Goal: Task Accomplishment & Management: Complete application form

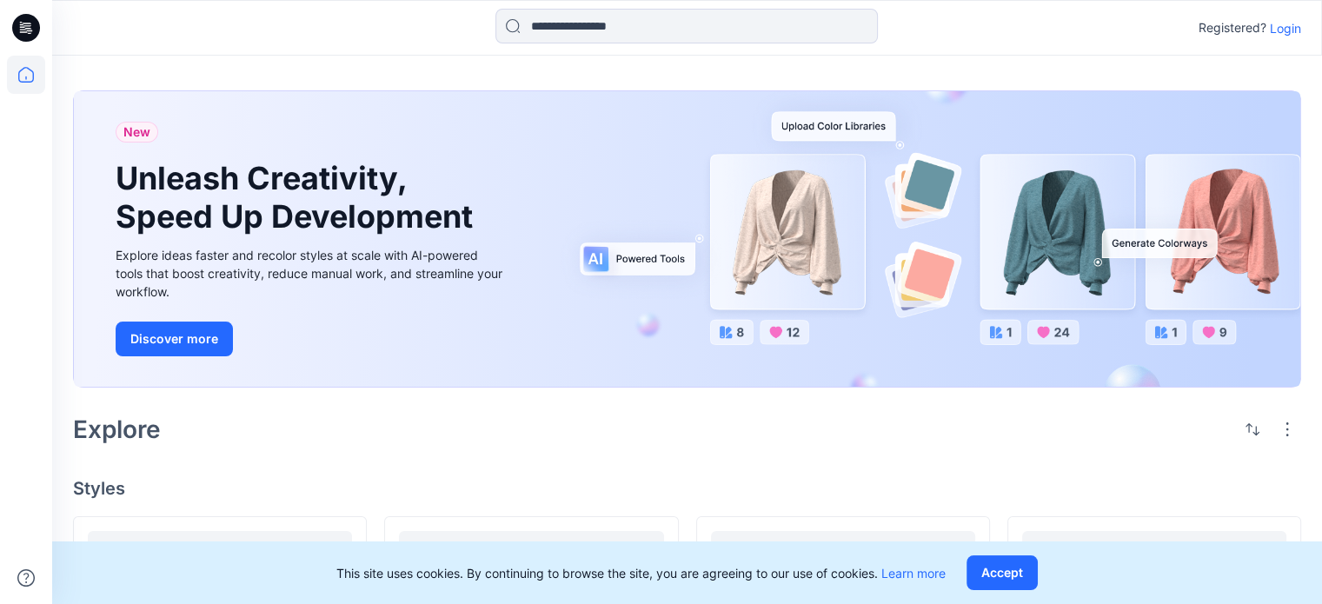
click at [1285, 26] on p "Login" at bounding box center [1285, 28] width 31 height 18
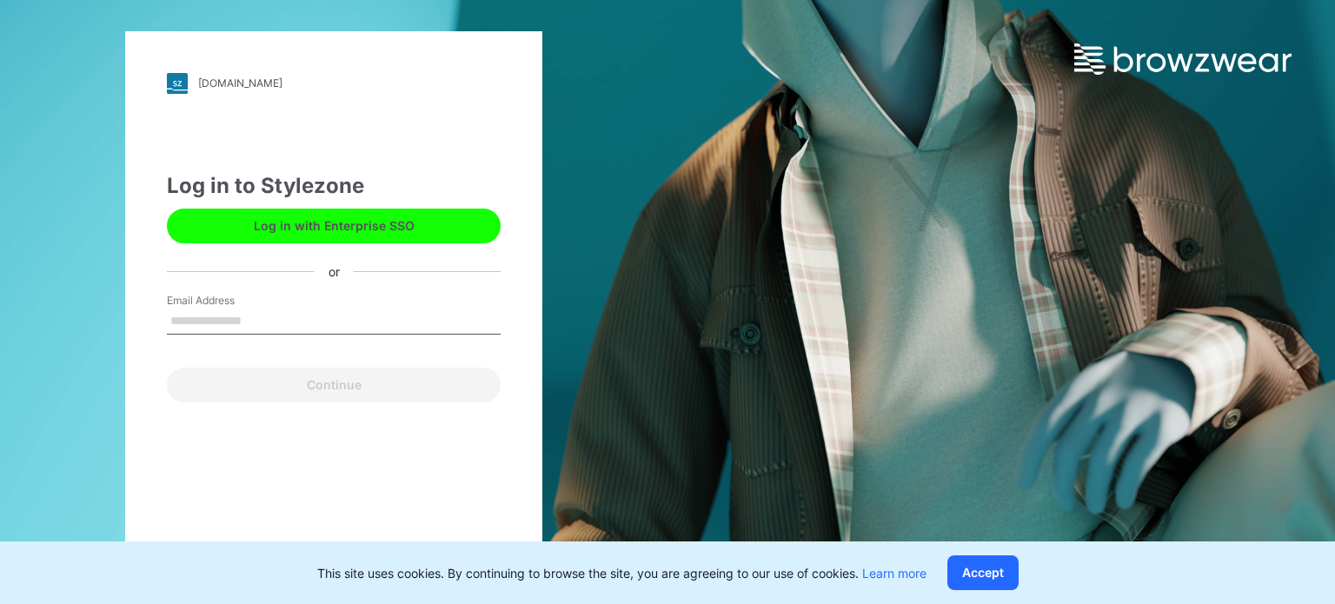
click at [238, 315] on input "Email Address" at bounding box center [334, 321] width 334 height 26
click at [247, 317] on input "Email Address" at bounding box center [334, 321] width 334 height 26
click at [247, 319] on input "Email Address" at bounding box center [334, 321] width 334 height 26
click at [250, 322] on input "Email Address" at bounding box center [334, 321] width 334 height 26
click at [290, 321] on input "Email Address" at bounding box center [334, 321] width 334 height 26
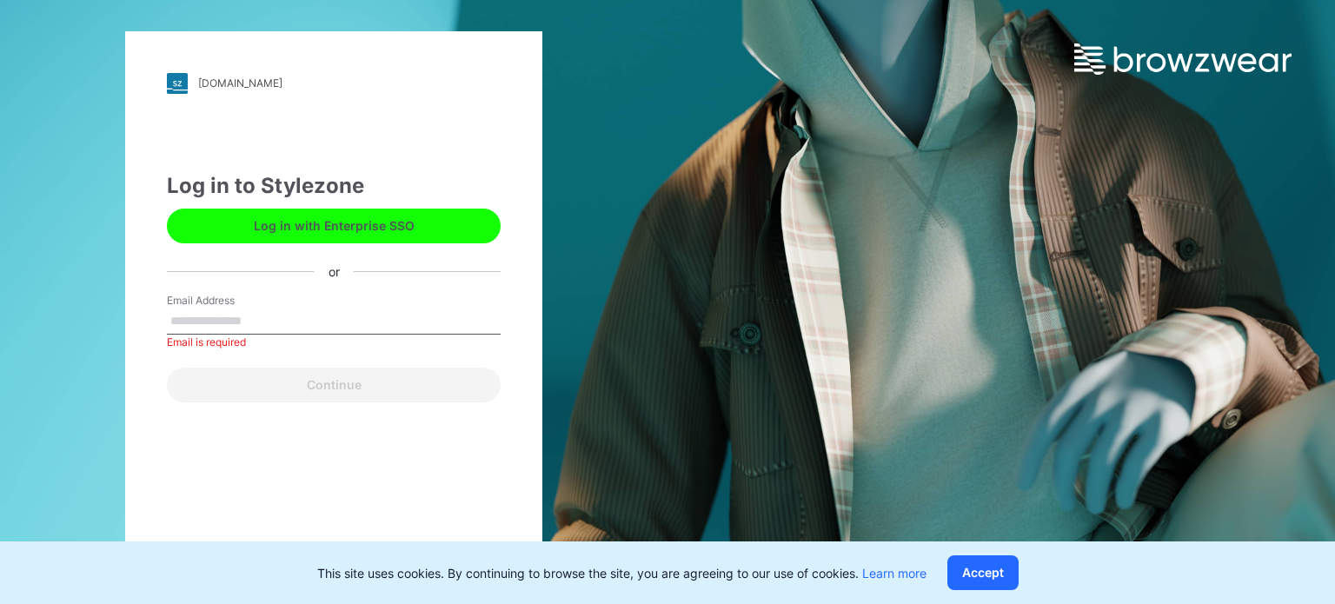
click at [289, 314] on input "Email Address" at bounding box center [334, 321] width 334 height 26
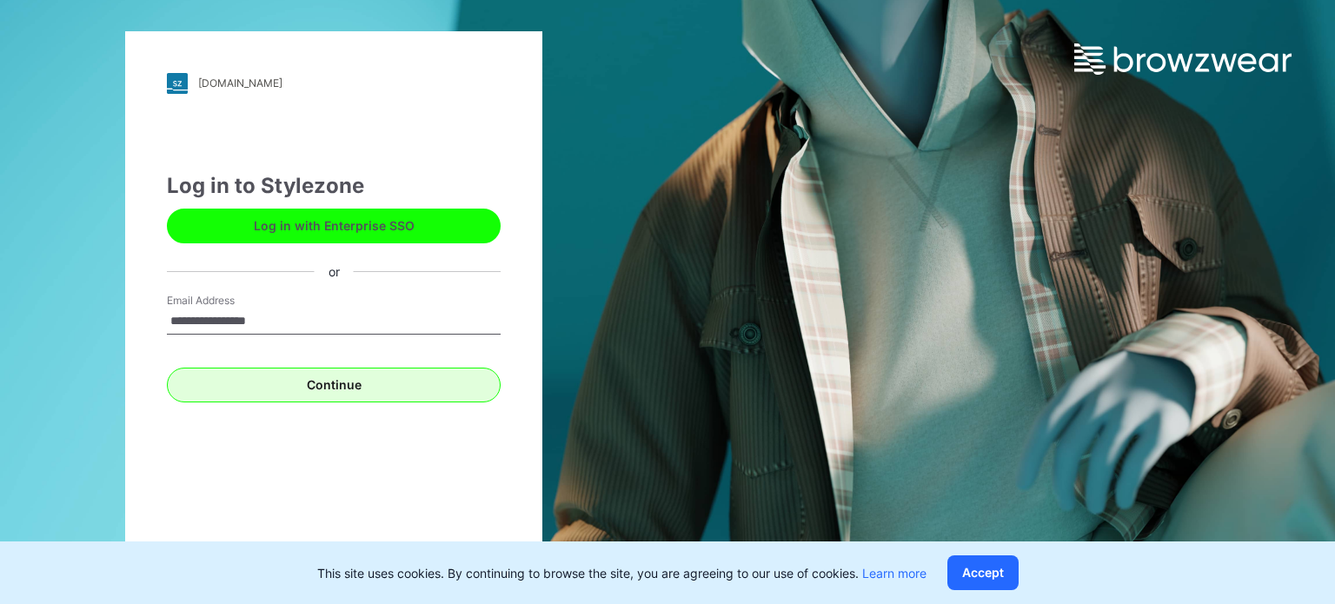
type input "**********"
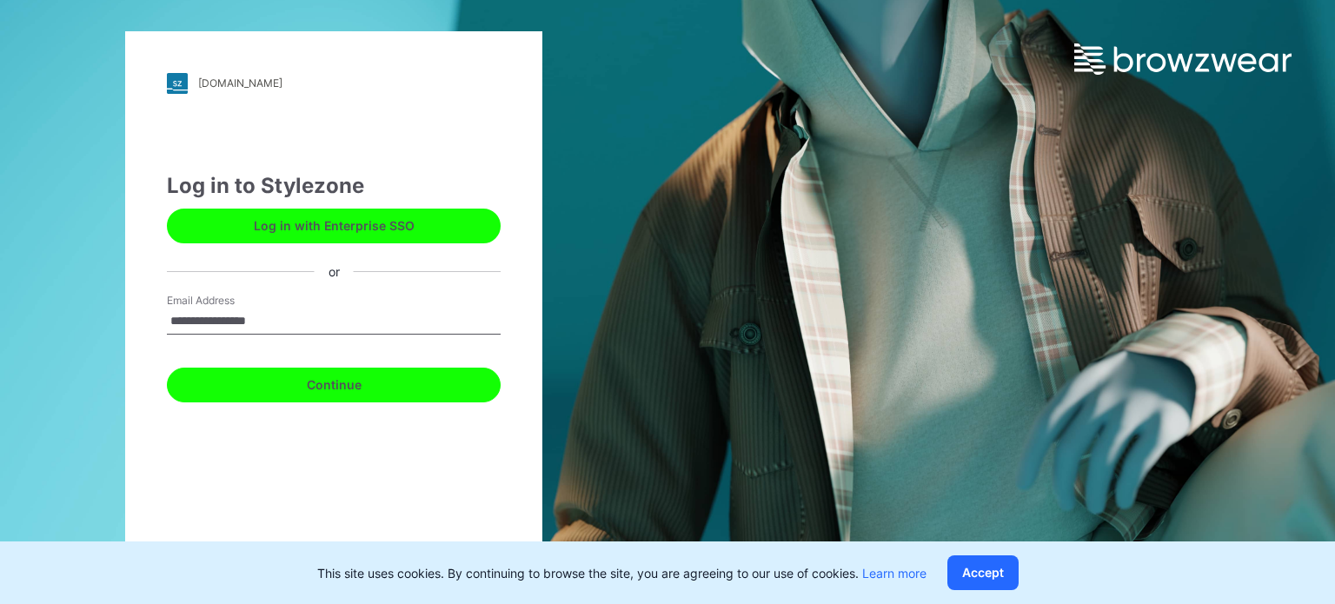
click at [333, 371] on button "Continue" at bounding box center [334, 385] width 334 height 35
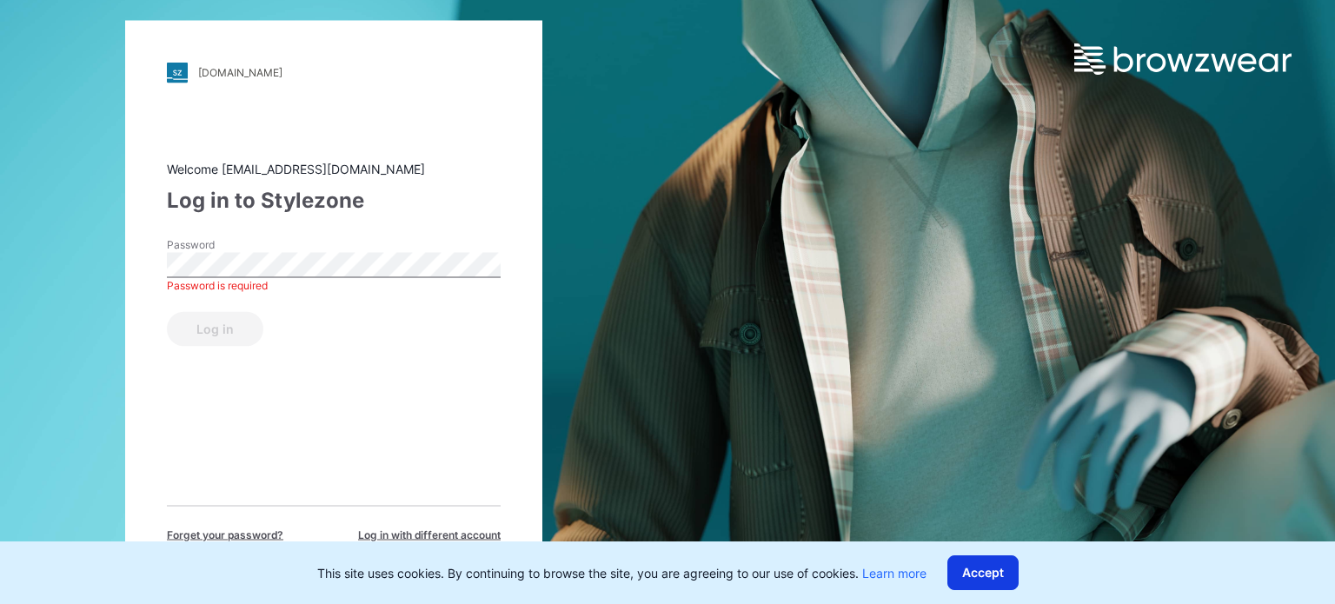
click at [987, 567] on button "Accept" at bounding box center [982, 572] width 71 height 35
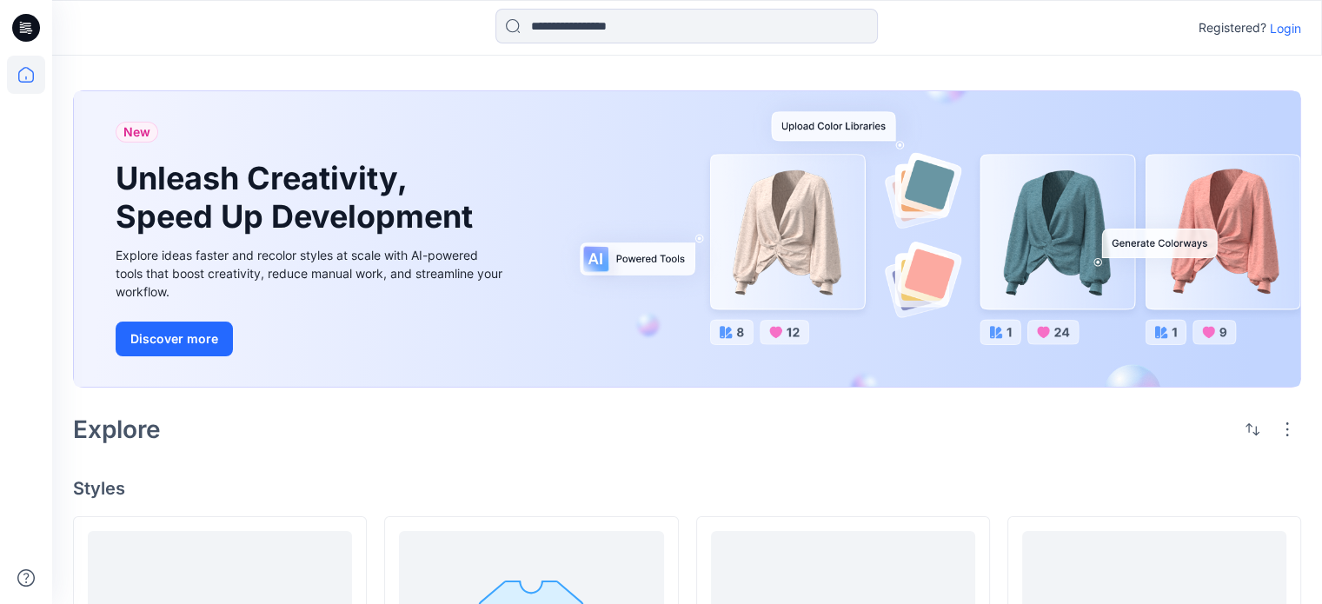
click at [1282, 25] on p "Login" at bounding box center [1285, 28] width 31 height 18
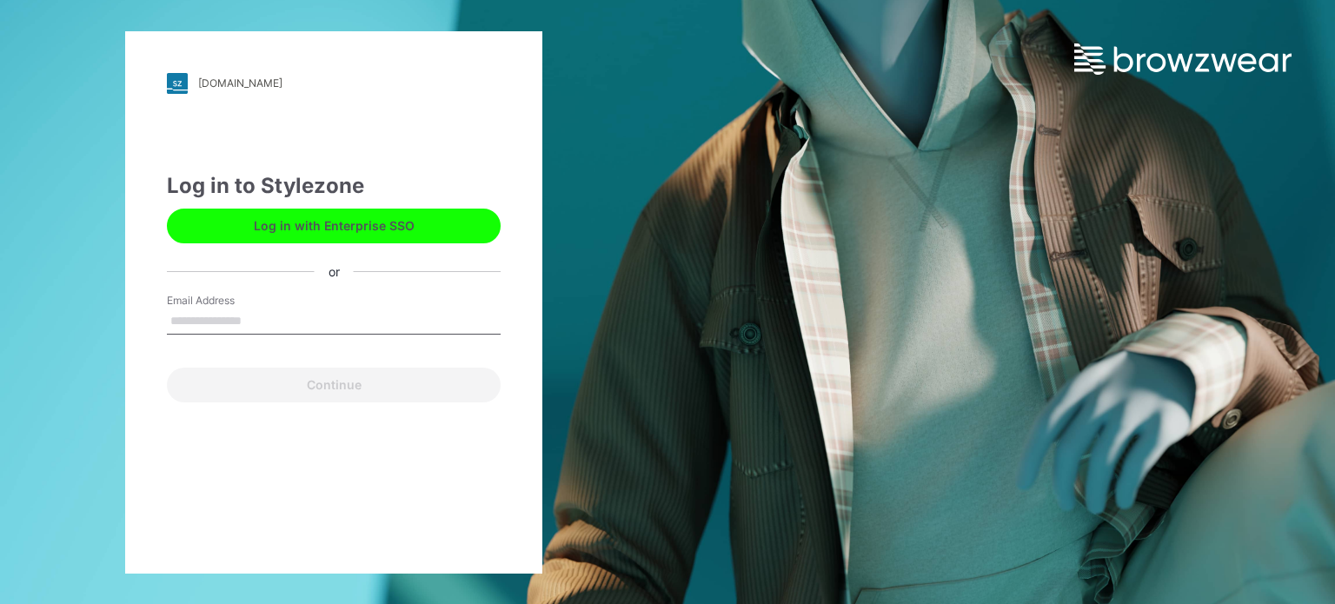
click at [295, 319] on input "Email Address" at bounding box center [334, 321] width 334 height 26
type input "**********"
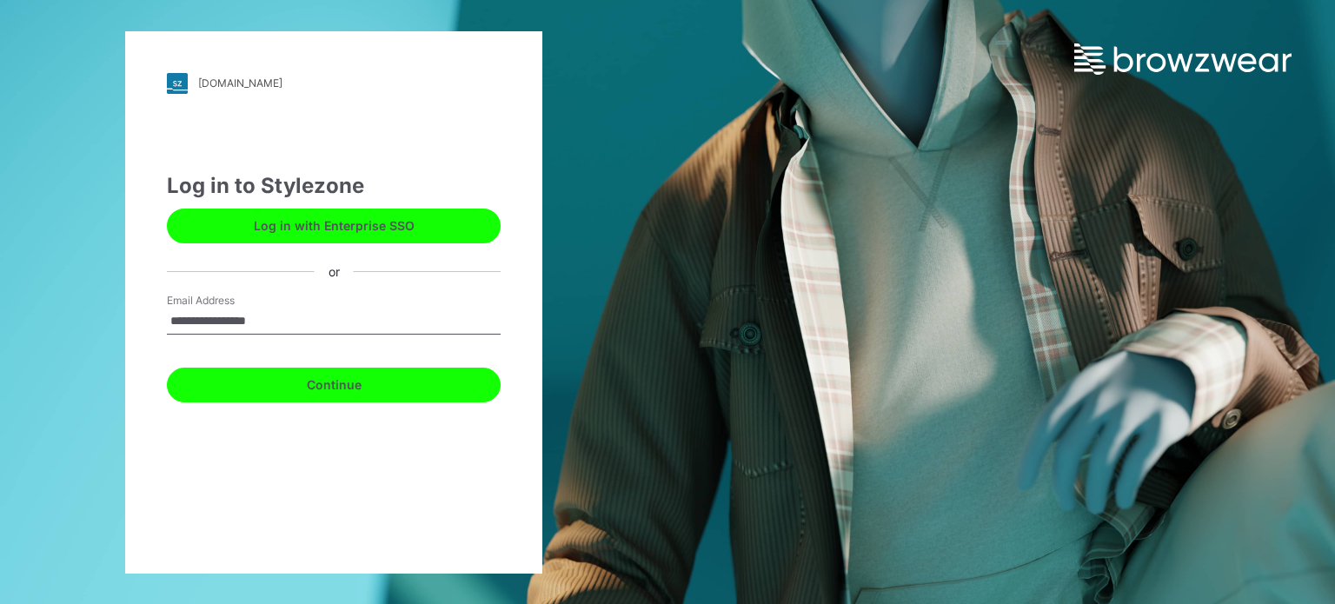
click at [299, 388] on button "Continue" at bounding box center [334, 385] width 334 height 35
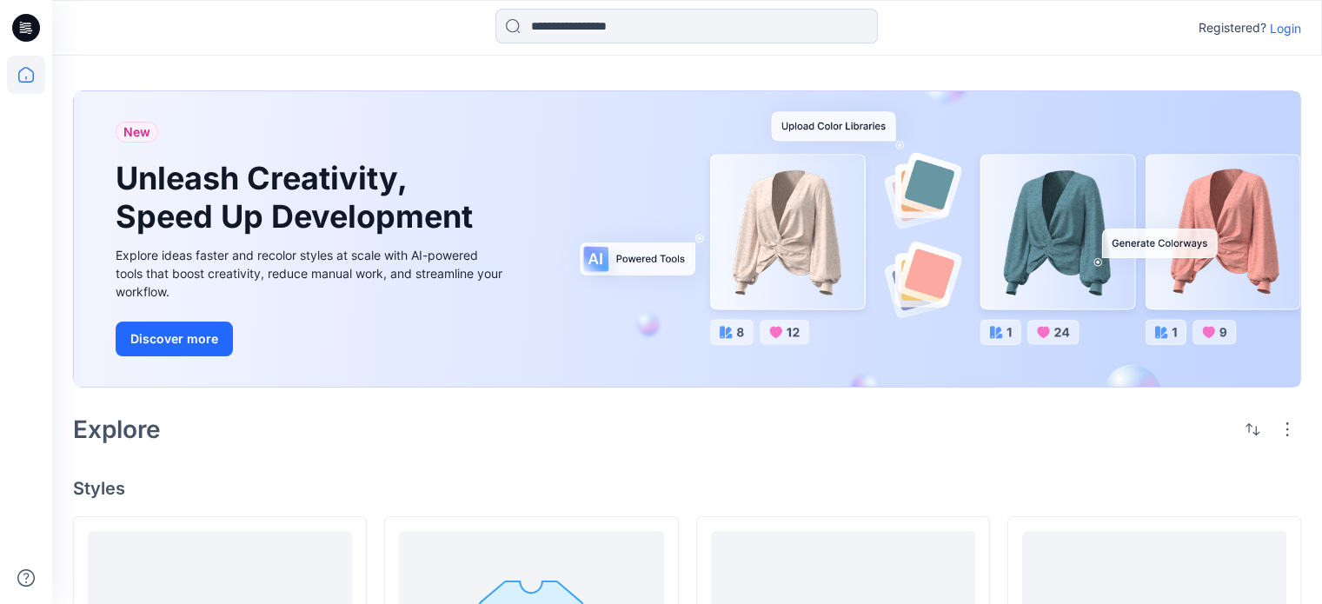
click at [1291, 29] on p "Login" at bounding box center [1285, 28] width 31 height 18
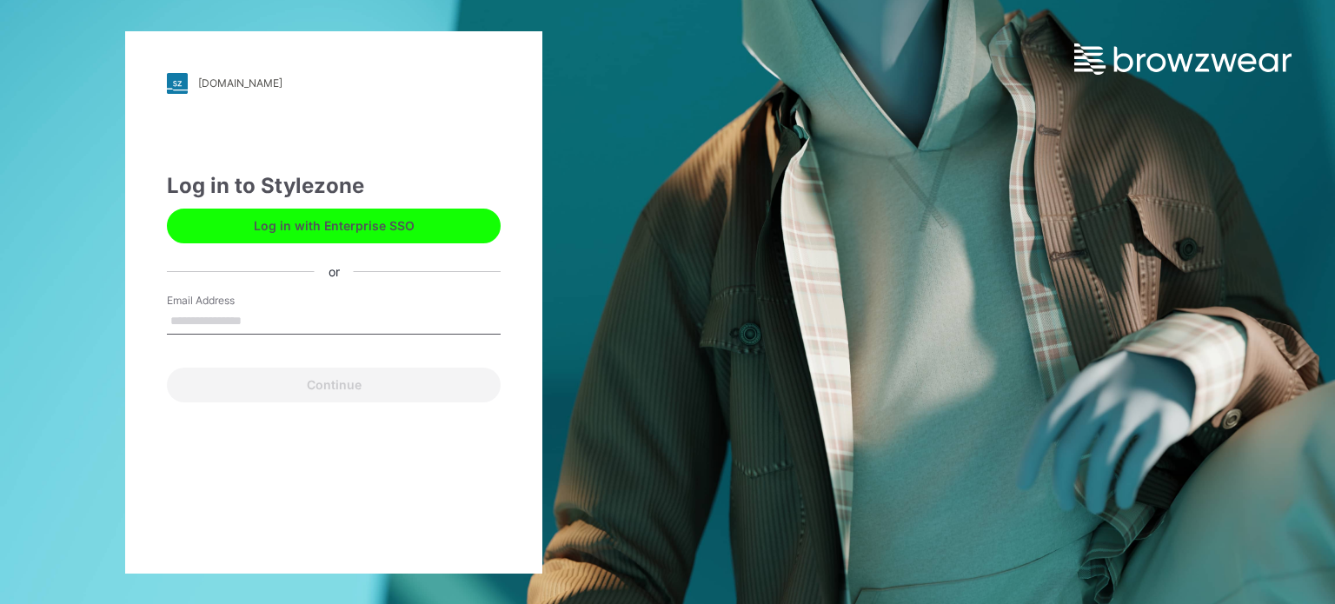
click at [313, 328] on input "Email Address" at bounding box center [334, 321] width 334 height 26
type input "**********"
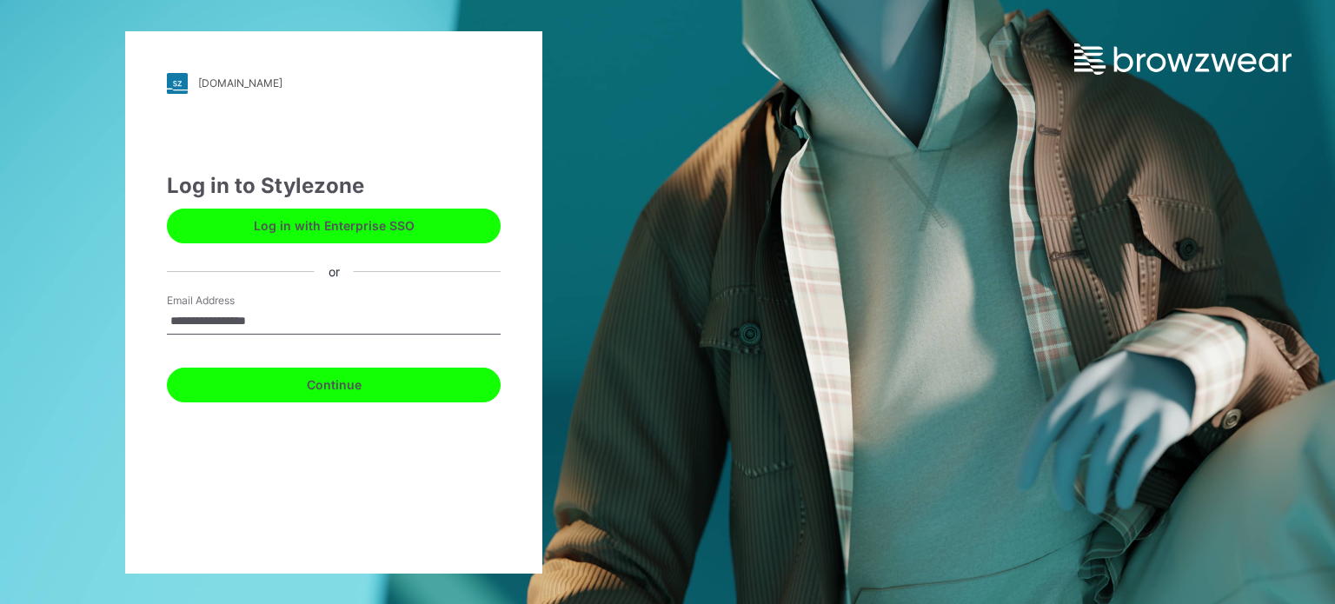
click at [315, 388] on button "Continue" at bounding box center [334, 385] width 334 height 35
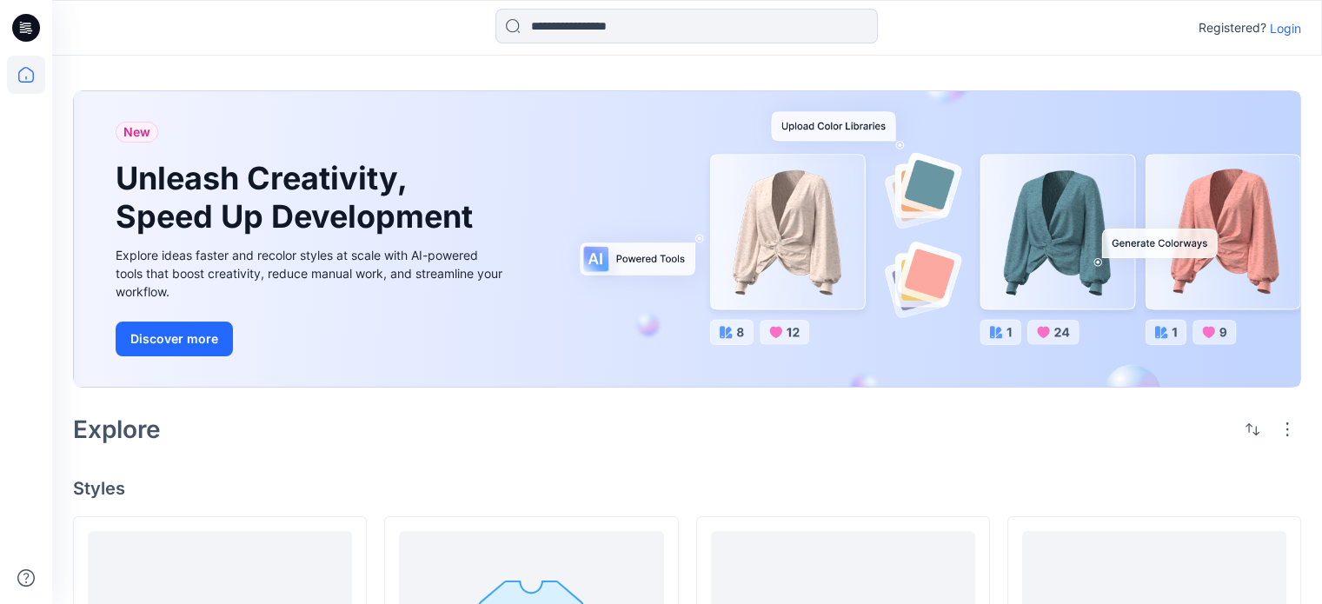
click at [1283, 32] on p "Login" at bounding box center [1285, 28] width 31 height 18
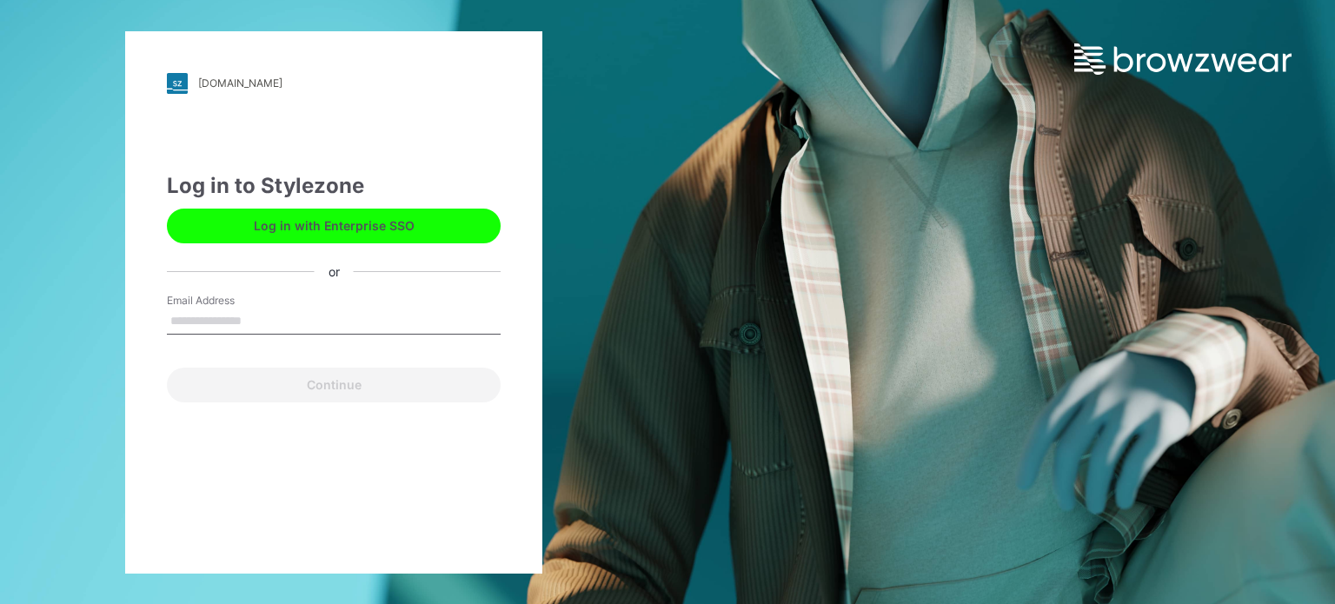
click at [320, 322] on input "Email Address" at bounding box center [334, 321] width 334 height 26
type input "**********"
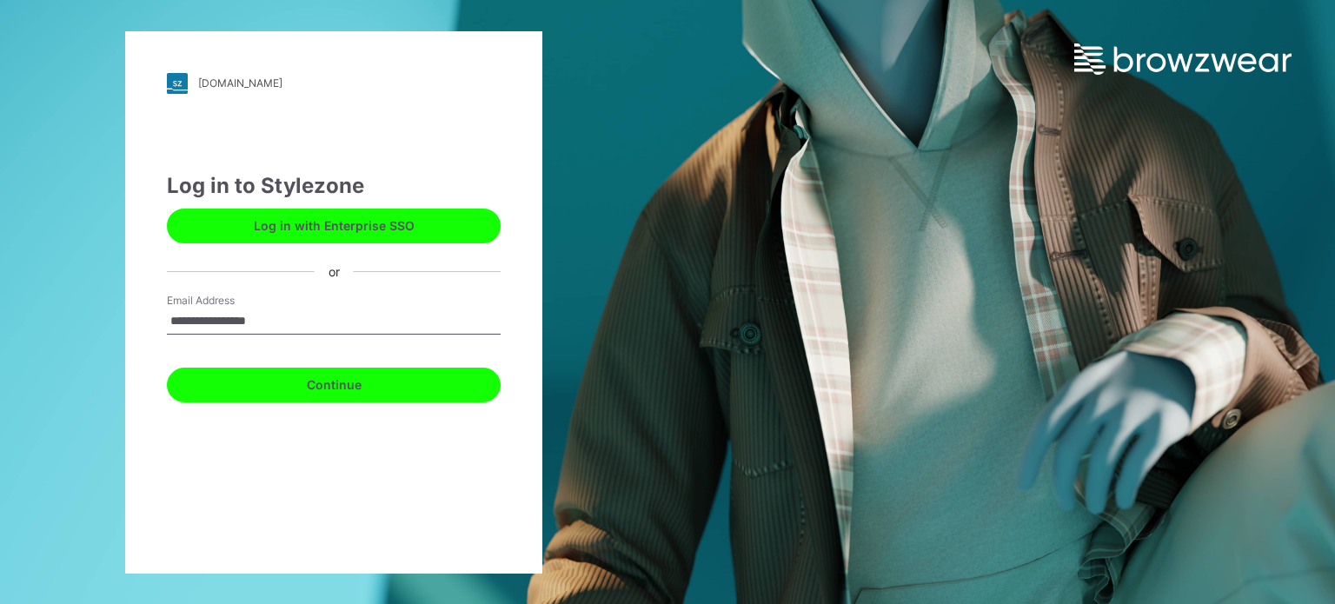
click at [302, 392] on button "Continue" at bounding box center [334, 385] width 334 height 35
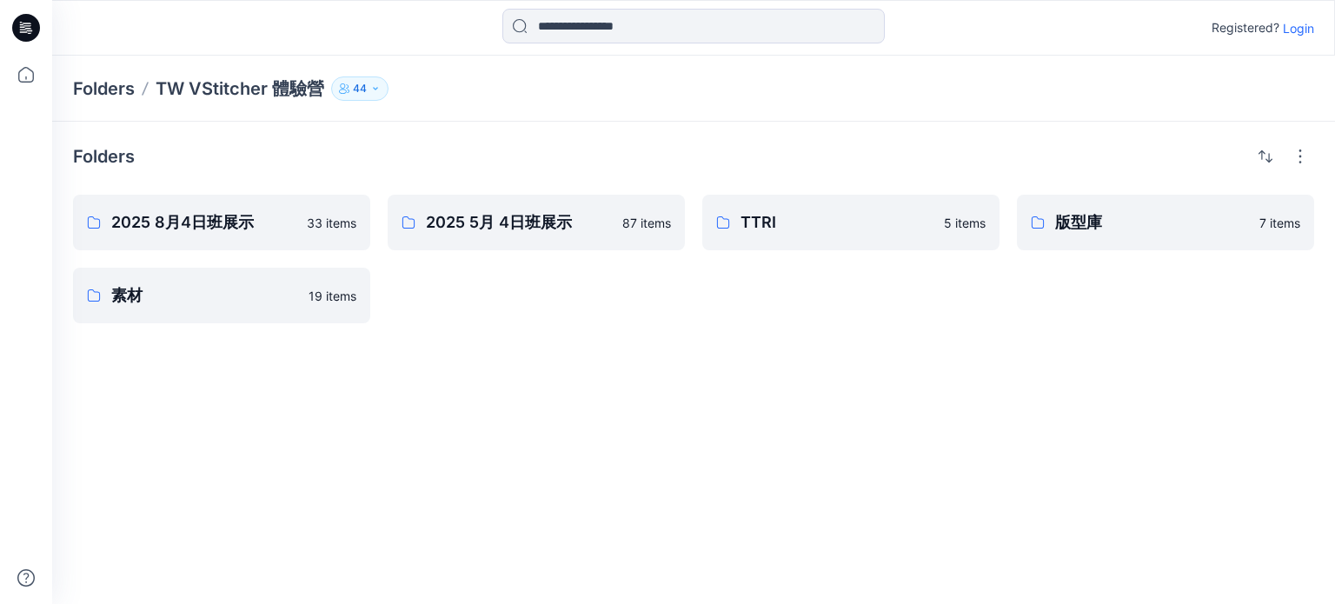
click at [1300, 30] on p "Login" at bounding box center [1298, 28] width 31 height 18
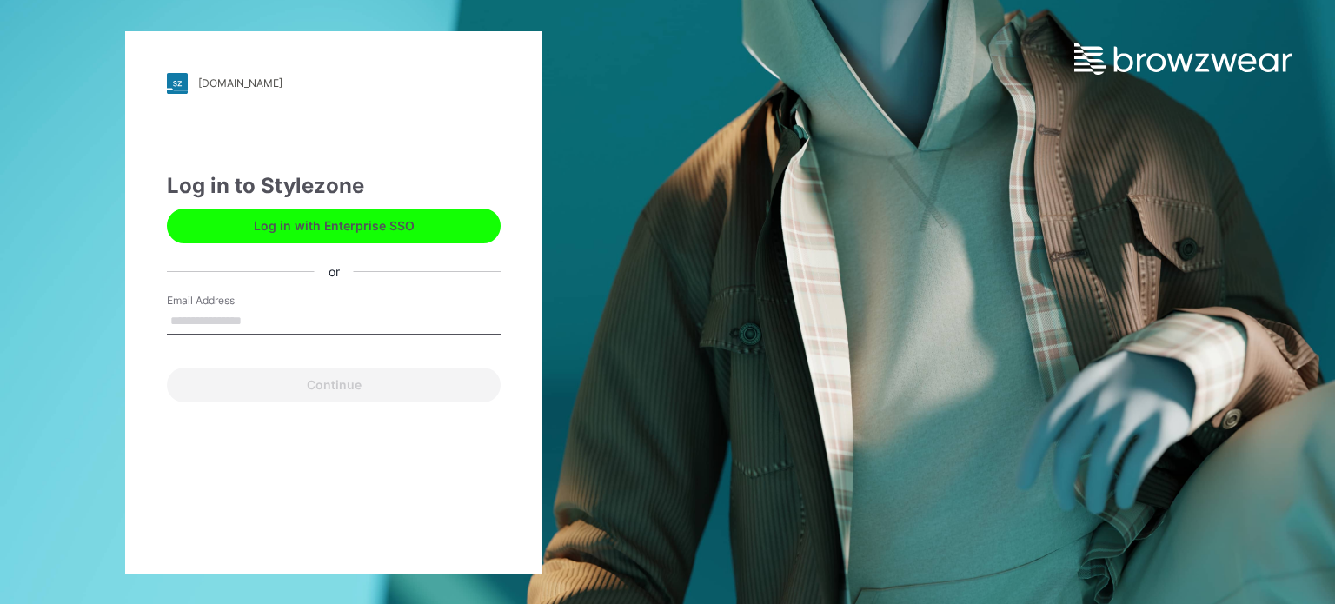
click at [254, 322] on input "Email Address" at bounding box center [334, 321] width 334 height 26
type input "**********"
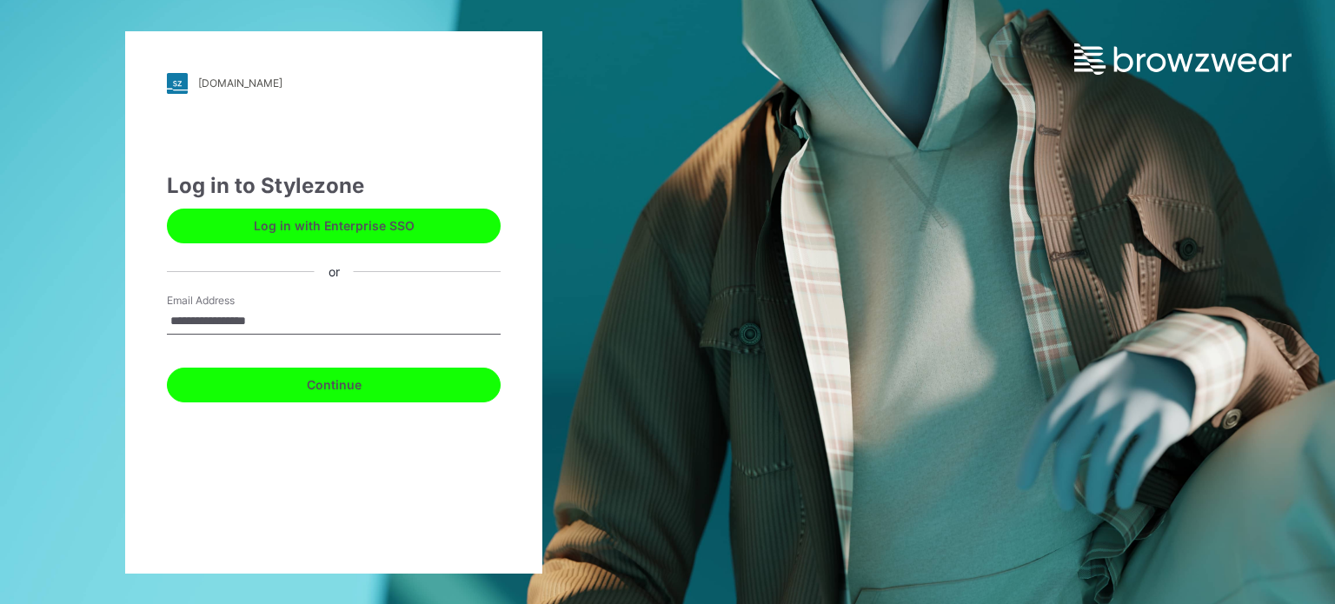
click at [271, 381] on button "Continue" at bounding box center [334, 385] width 334 height 35
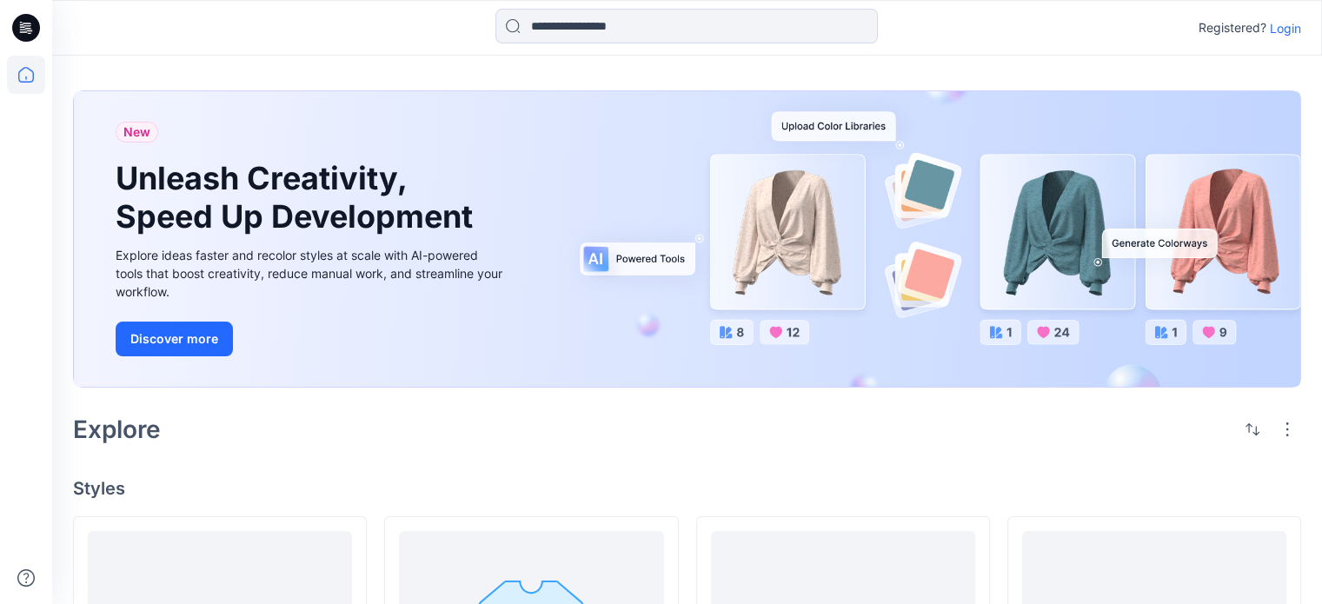
click at [1286, 30] on p "Login" at bounding box center [1285, 28] width 31 height 18
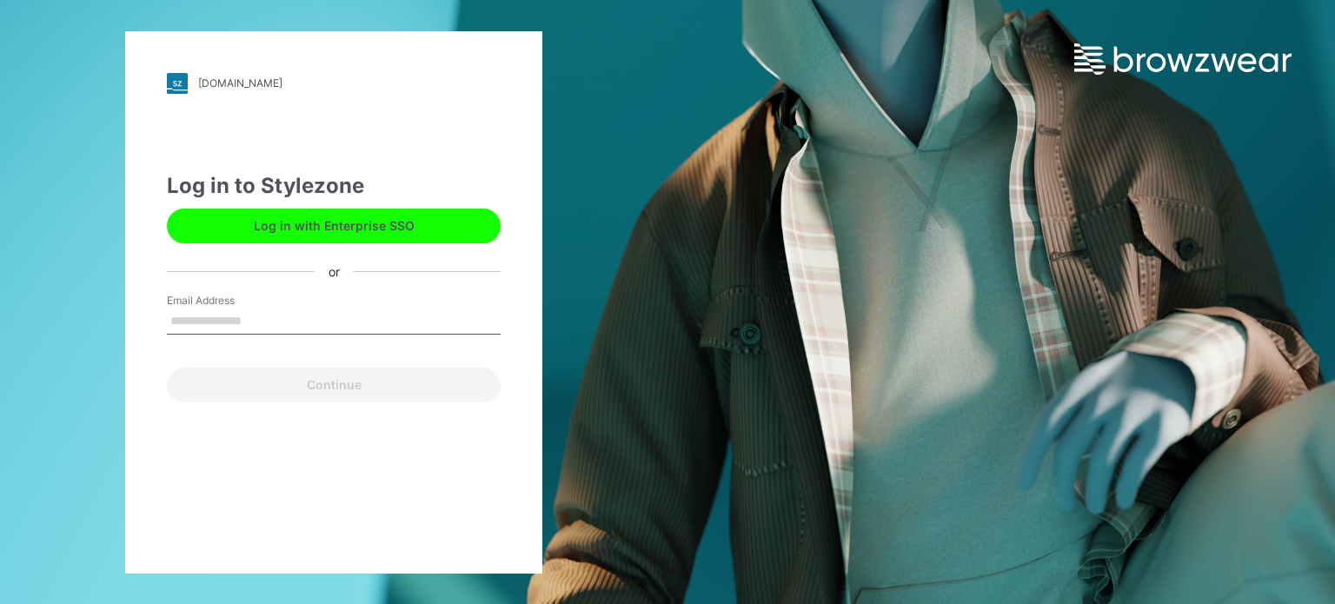
click at [238, 329] on input "Email Address" at bounding box center [334, 321] width 334 height 26
type input "**********"
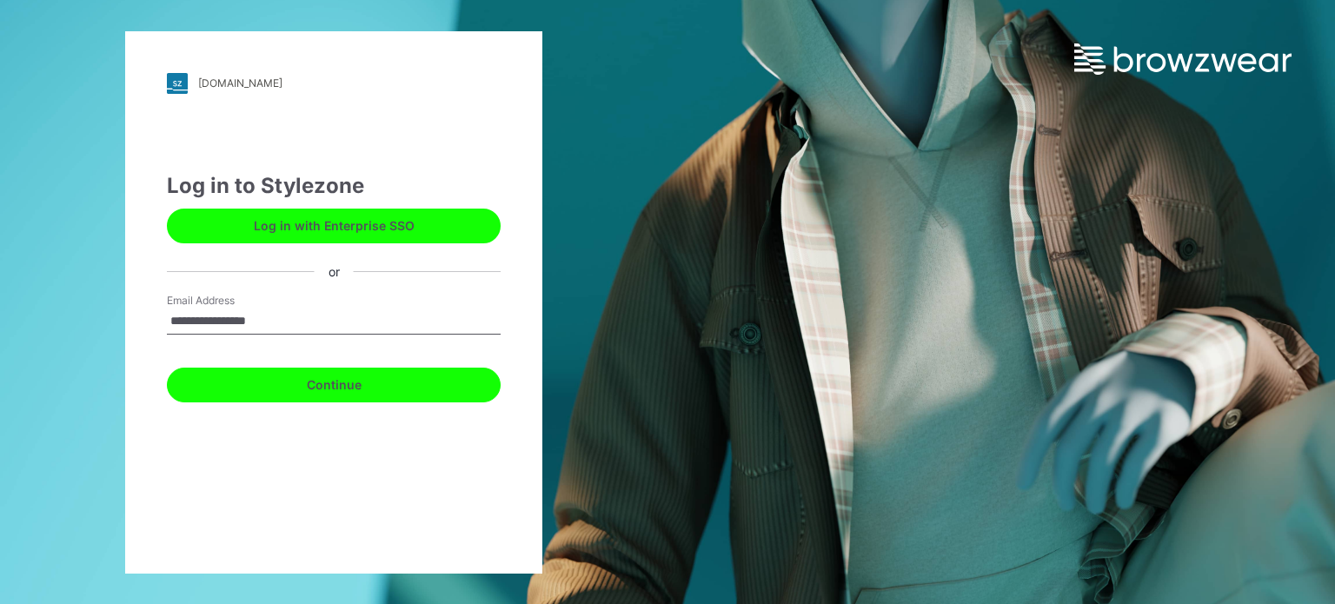
click at [292, 385] on button "Continue" at bounding box center [334, 385] width 334 height 35
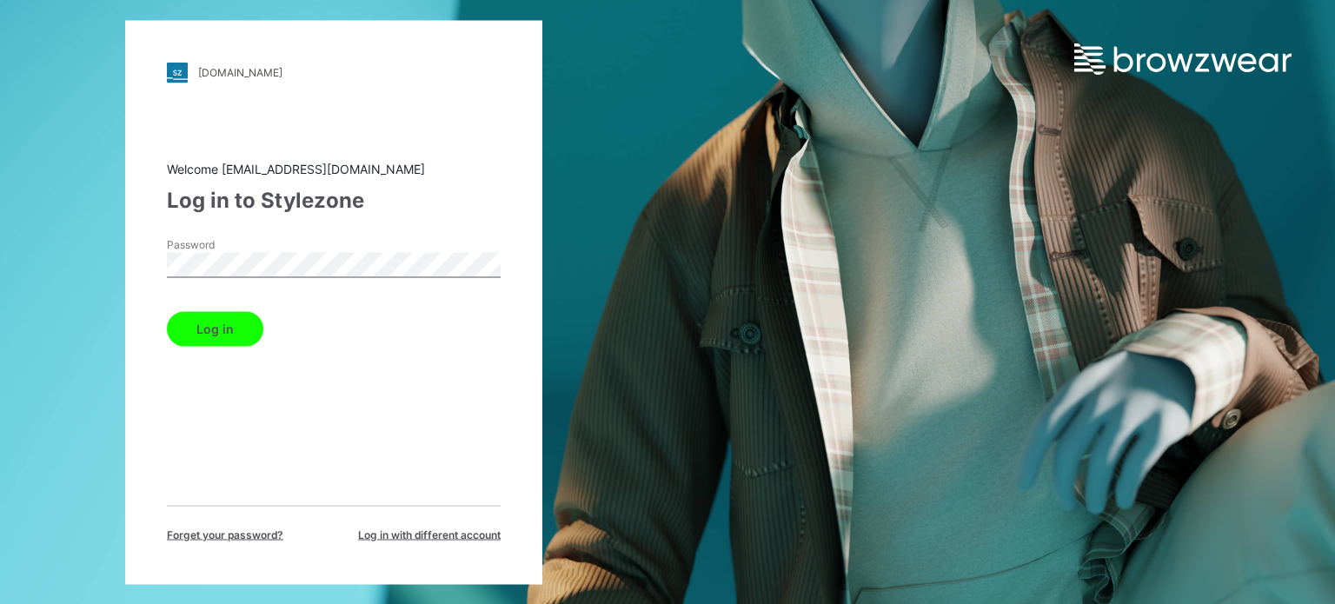
click at [236, 323] on button "Log in" at bounding box center [215, 328] width 96 height 35
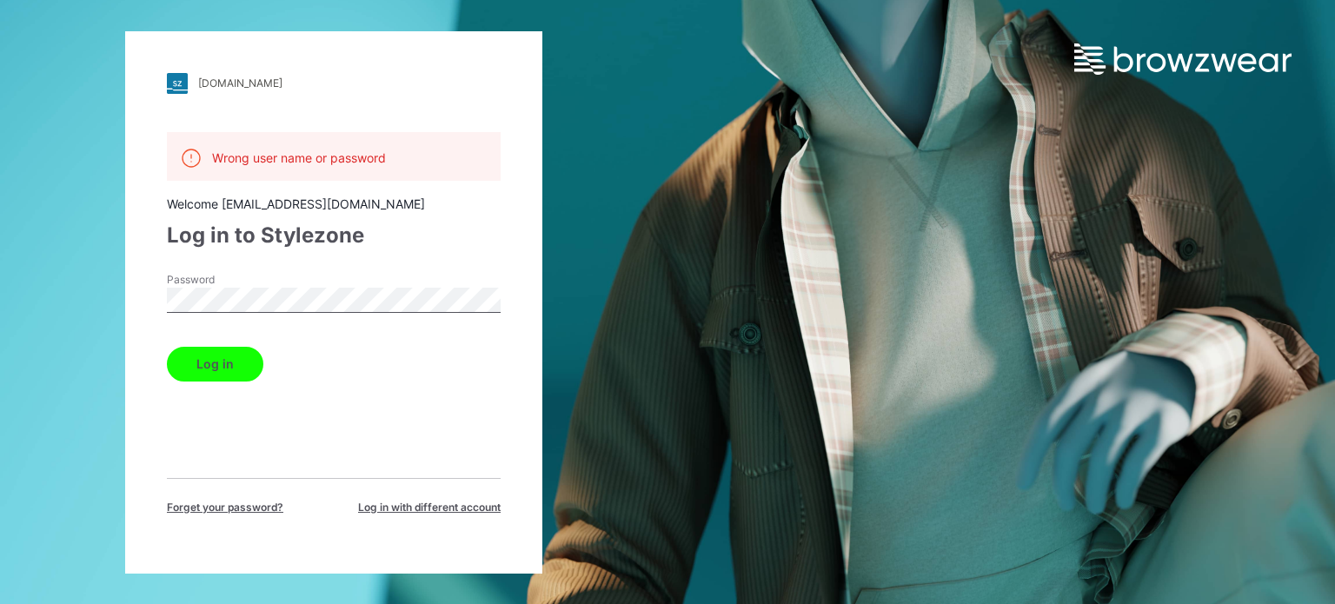
click at [139, 314] on div "friends.stylezone.com Loading... Wrong user name or password Welcome ccabc235@g…" at bounding box center [333, 302] width 417 height 542
click at [198, 357] on button "Log in" at bounding box center [215, 364] width 96 height 35
click at [211, 512] on span "Forget your password?" at bounding box center [225, 508] width 116 height 16
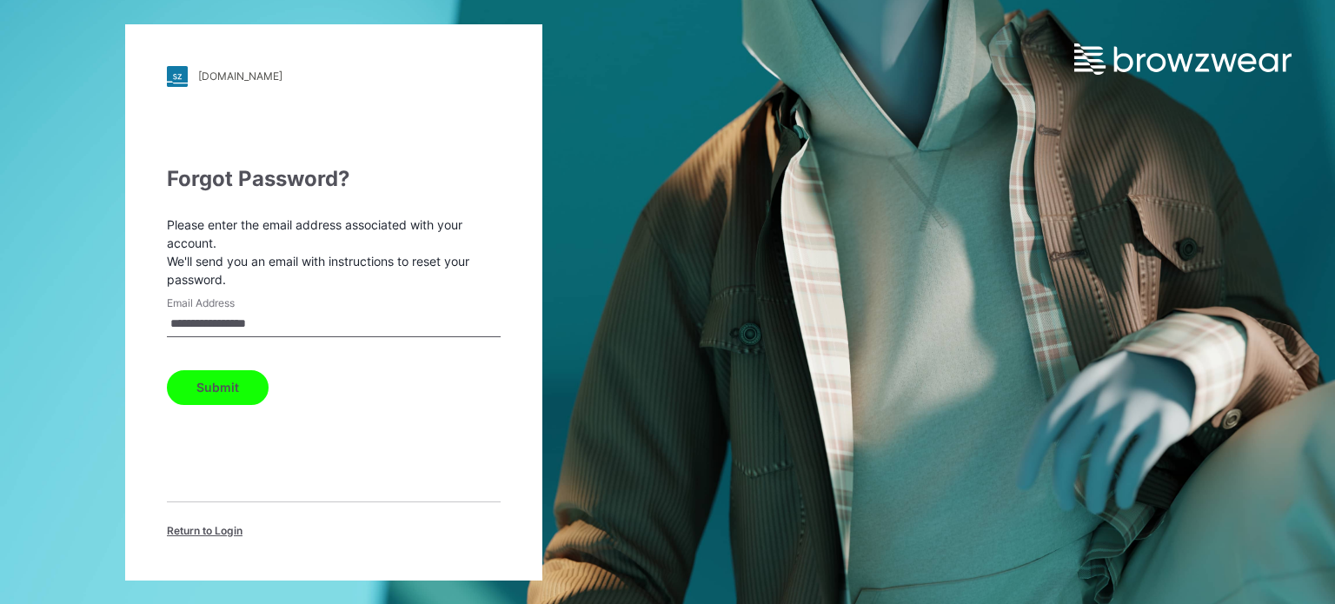
click at [229, 395] on button "Submit" at bounding box center [218, 387] width 102 height 35
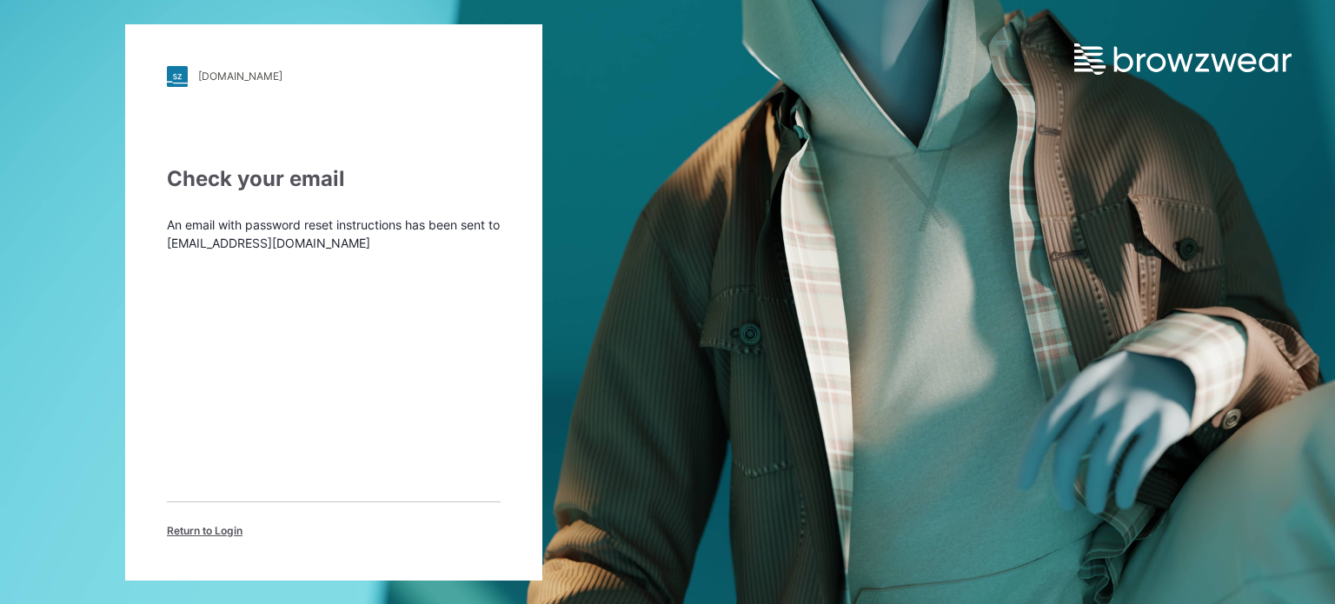
click at [368, 185] on div "Check your email" at bounding box center [334, 178] width 334 height 31
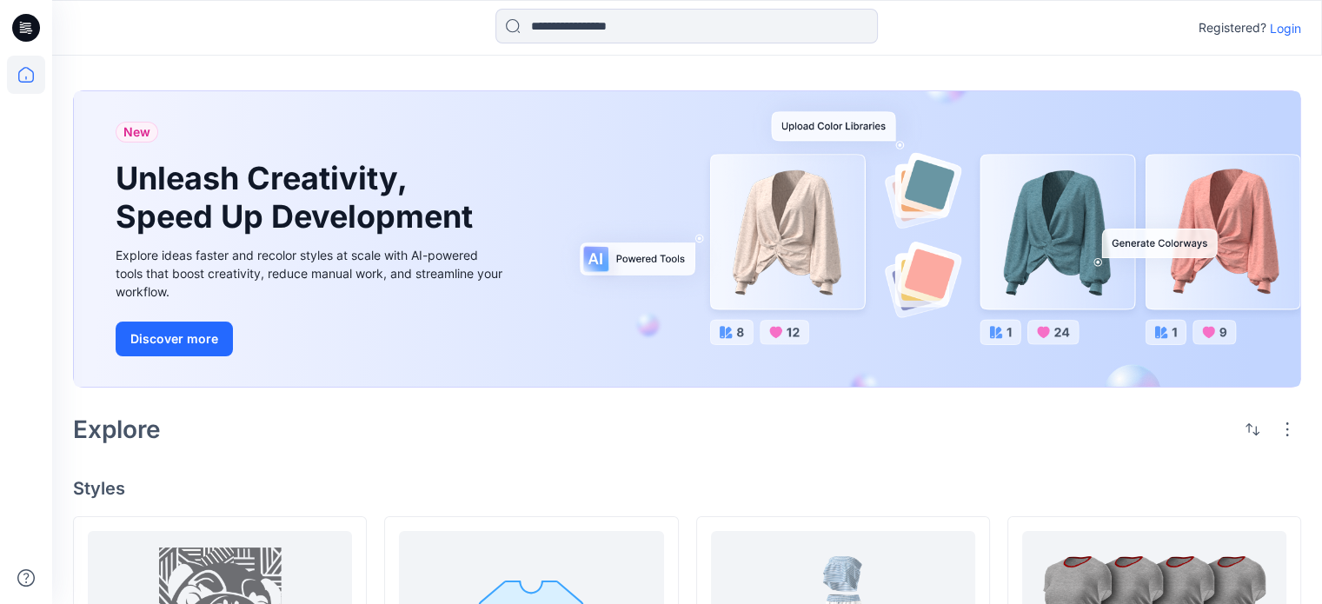
click at [1278, 27] on p "Login" at bounding box center [1285, 28] width 31 height 18
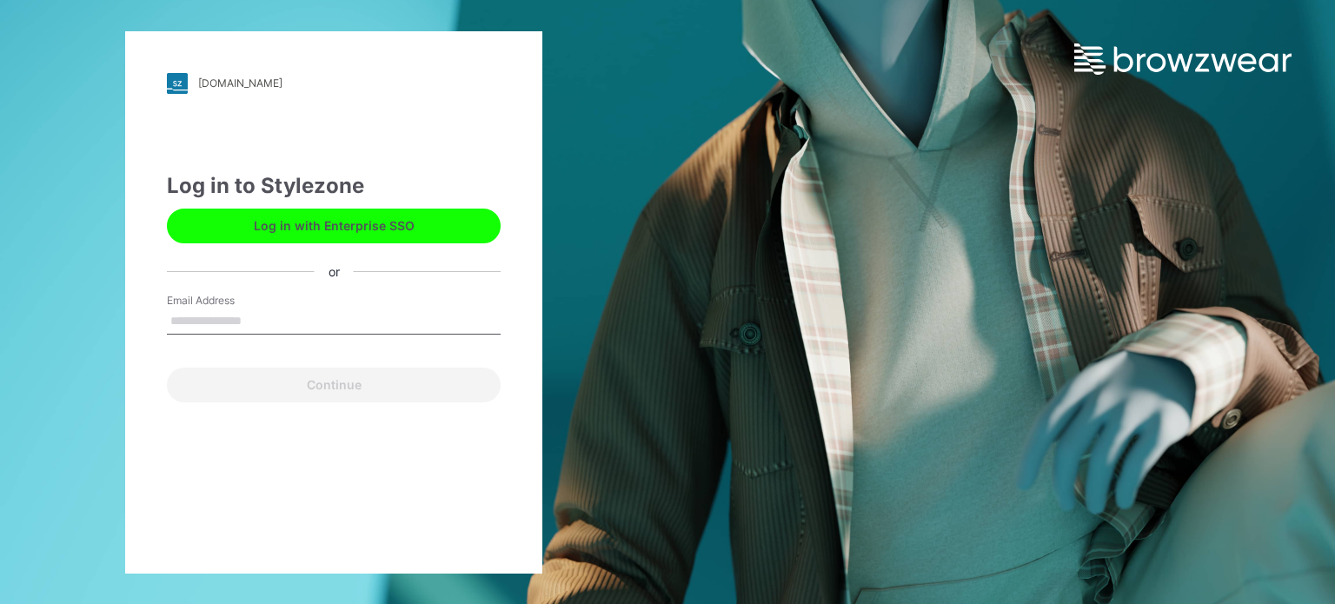
click at [292, 326] on input "Email Address" at bounding box center [334, 321] width 334 height 26
type input "**********"
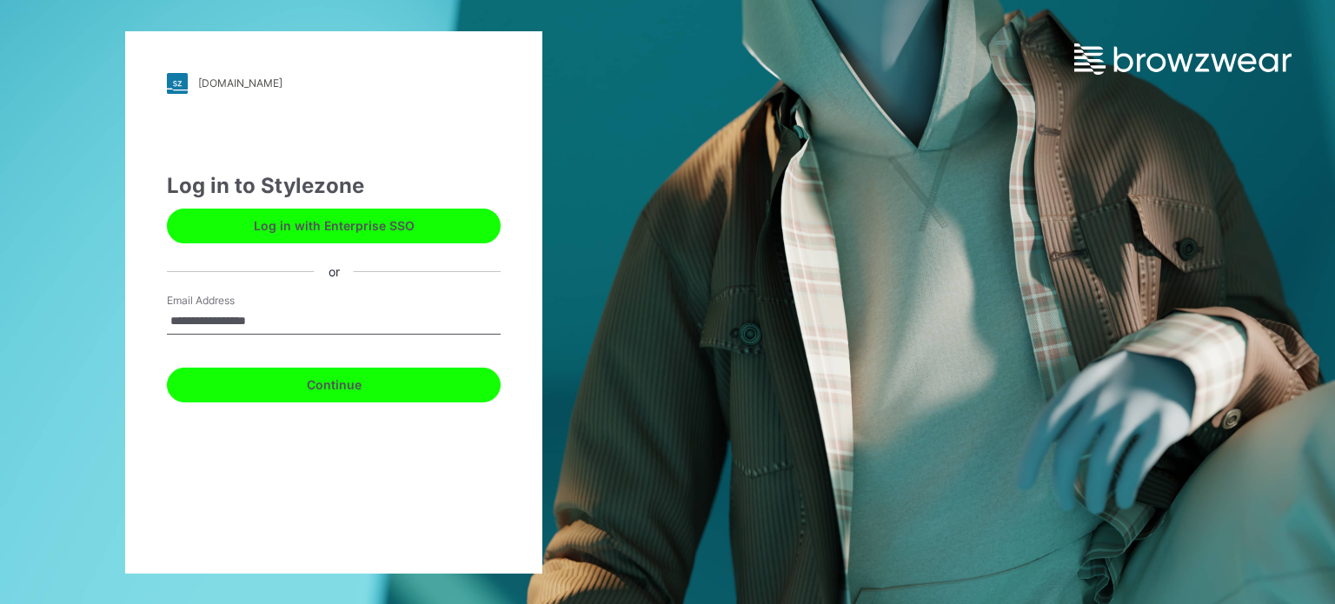
click at [273, 386] on button "Continue" at bounding box center [334, 385] width 334 height 35
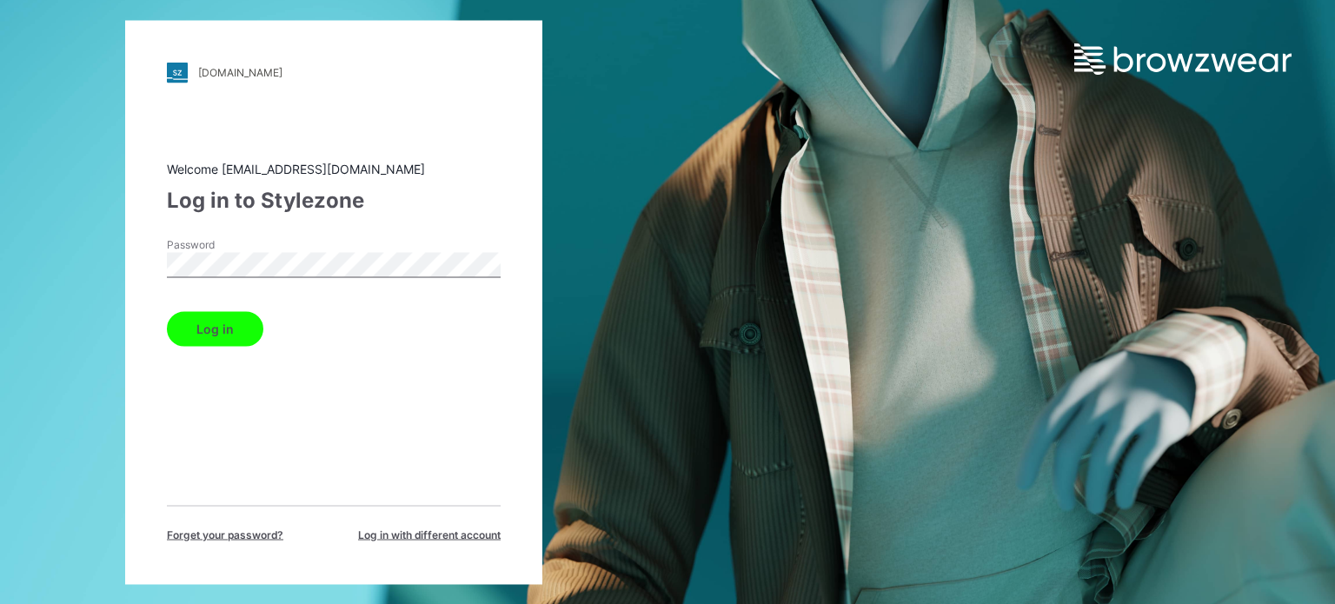
click at [228, 325] on button "Log in" at bounding box center [215, 328] width 96 height 35
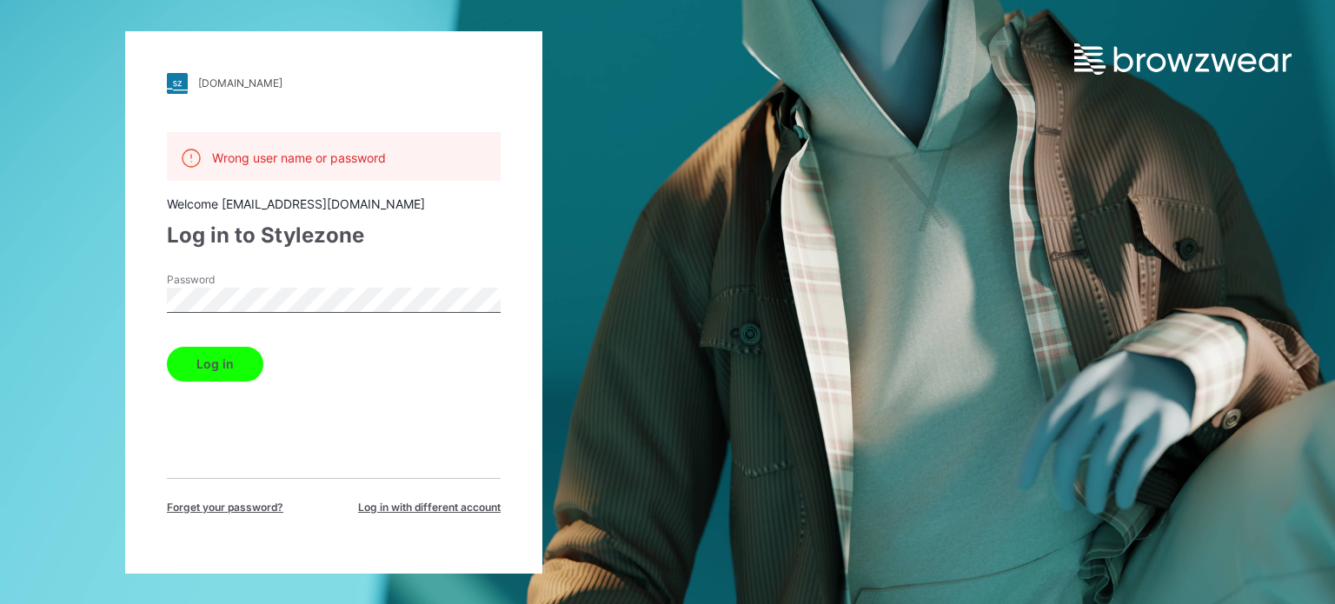
click at [192, 503] on span "Forget your password?" at bounding box center [225, 508] width 116 height 16
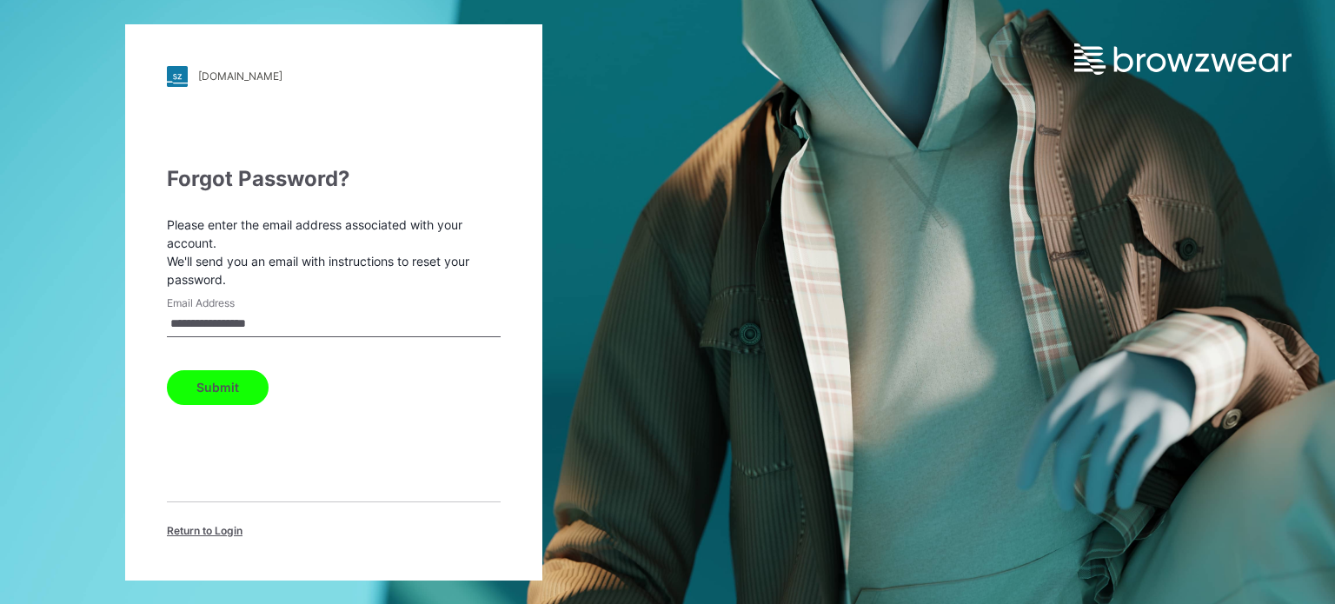
click at [235, 392] on button "Submit" at bounding box center [218, 387] width 102 height 35
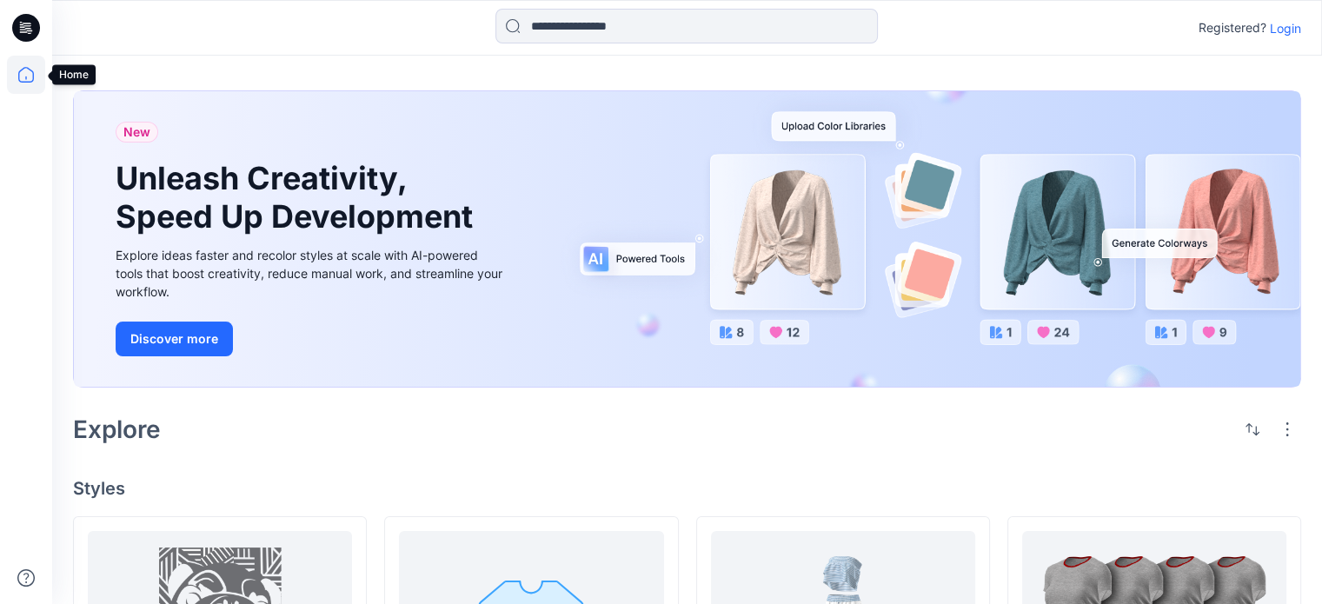
click at [30, 62] on icon at bounding box center [26, 75] width 38 height 38
click at [1280, 24] on p "Login" at bounding box center [1285, 28] width 31 height 18
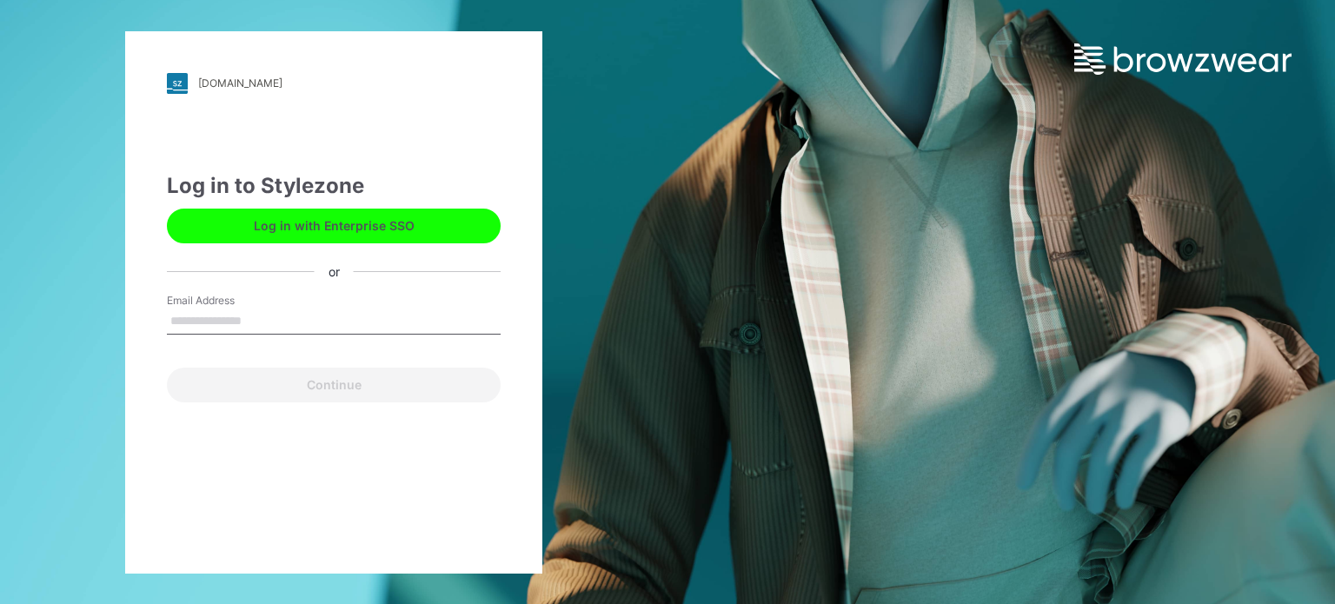
click at [304, 232] on button "Log in with Enterprise SSO" at bounding box center [334, 226] width 334 height 35
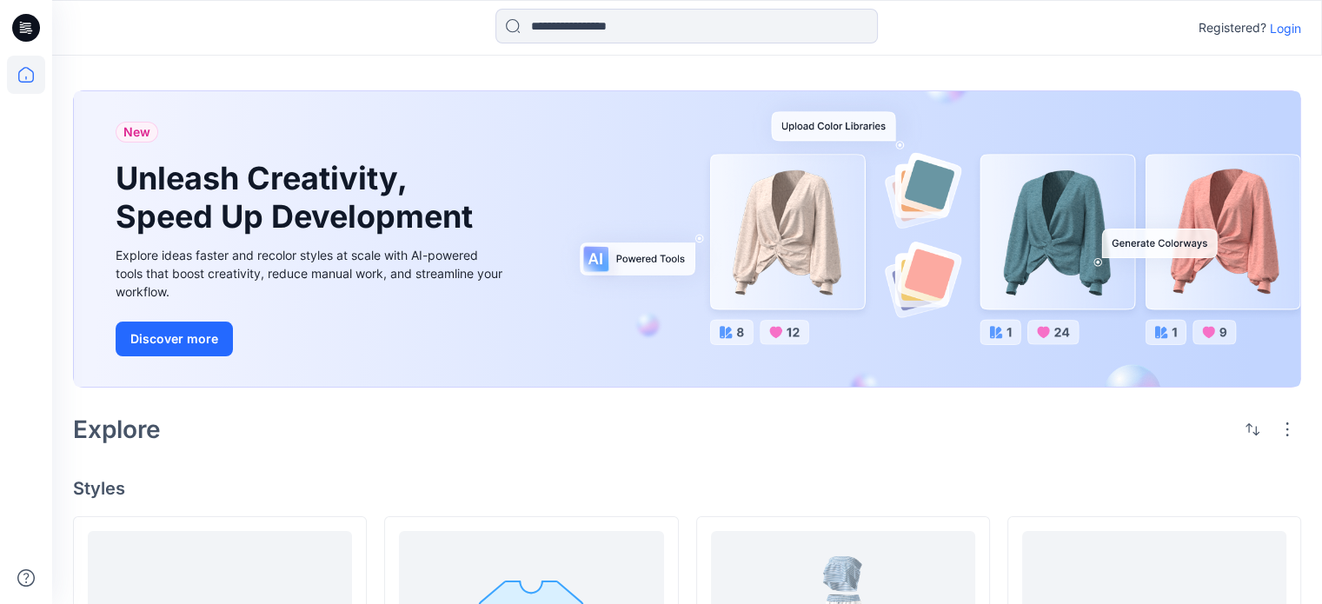
click at [1290, 27] on p "Login" at bounding box center [1285, 28] width 31 height 18
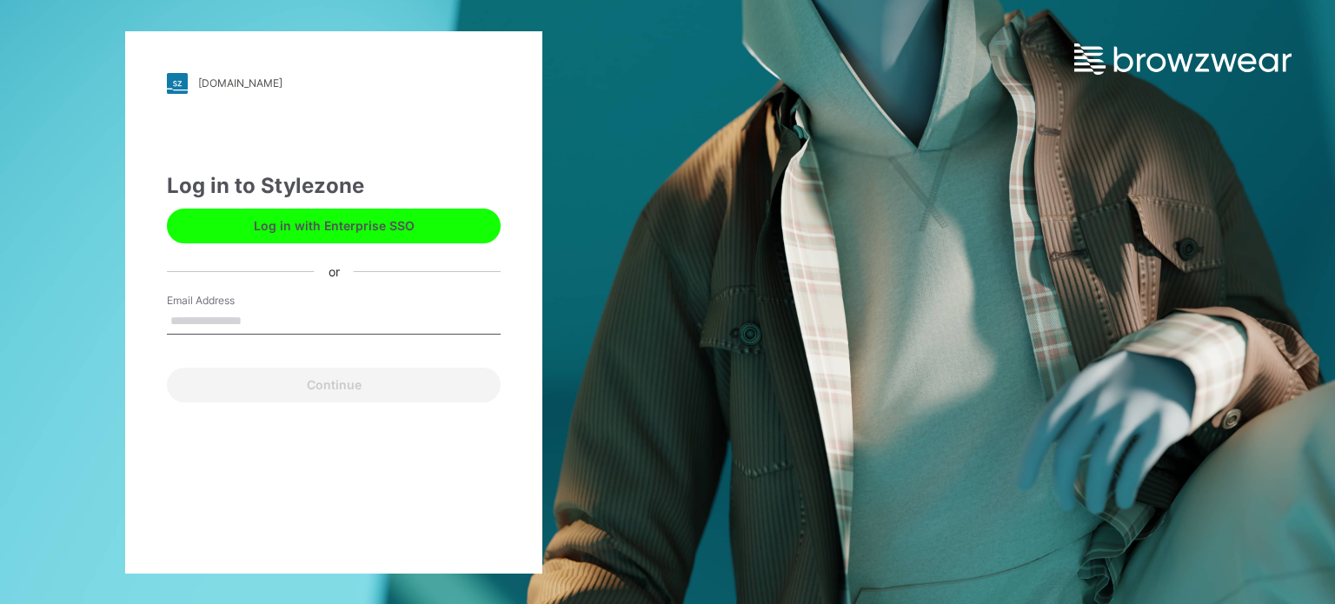
click at [307, 325] on input "Email Address" at bounding box center [334, 321] width 334 height 26
type input "**********"
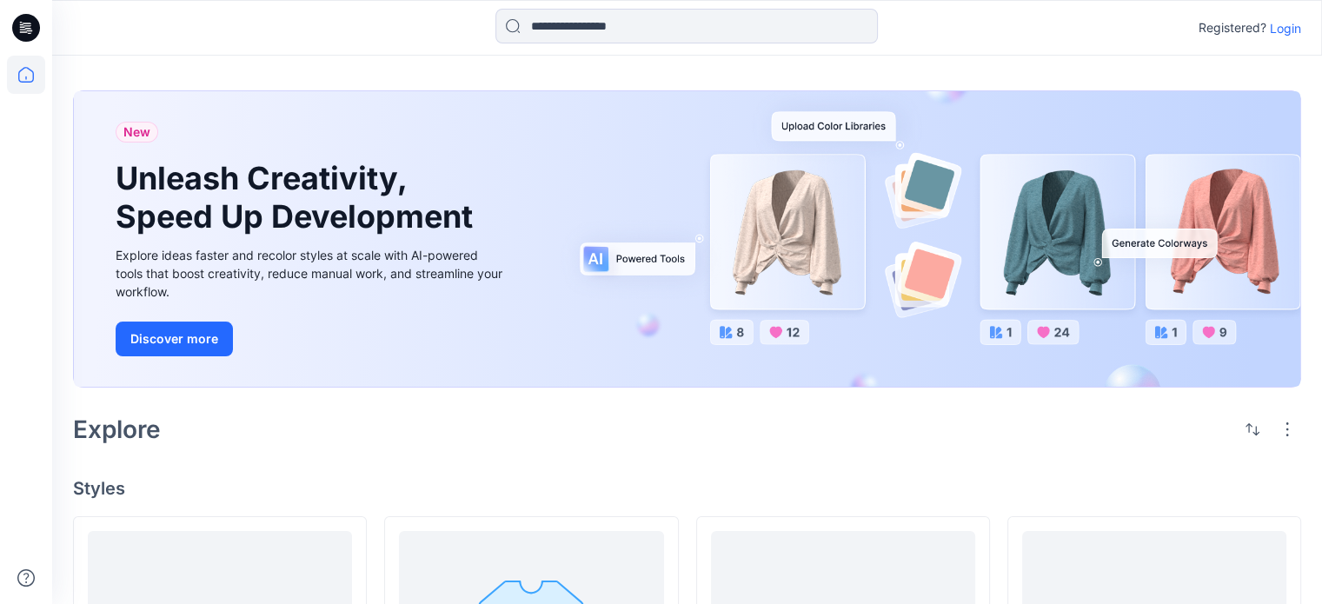
click at [1286, 31] on p "Login" at bounding box center [1285, 28] width 31 height 18
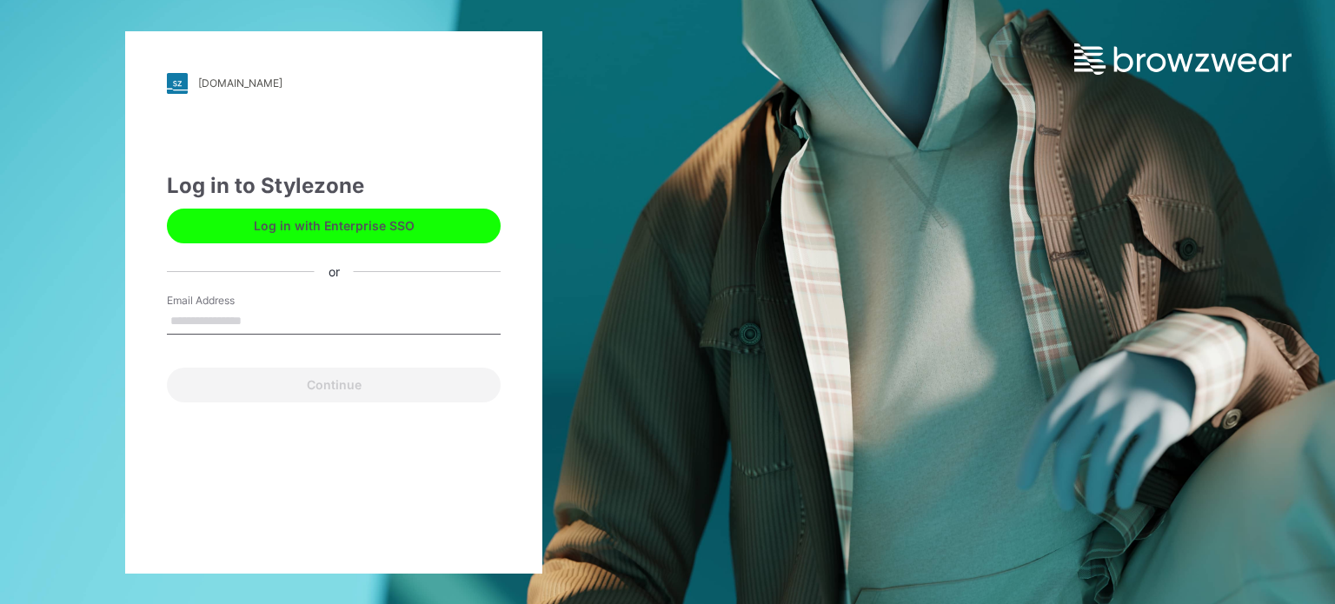
click at [242, 328] on input "Email Address" at bounding box center [334, 321] width 334 height 26
type input "**********"
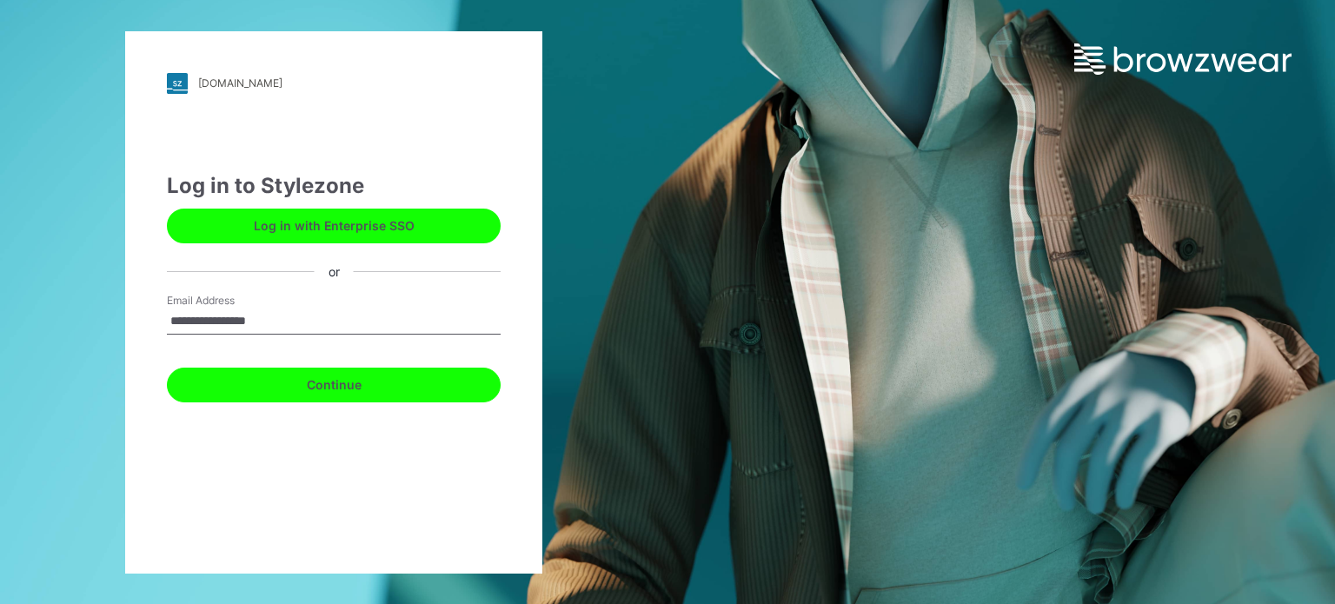
click at [279, 379] on button "Continue" at bounding box center [334, 385] width 334 height 35
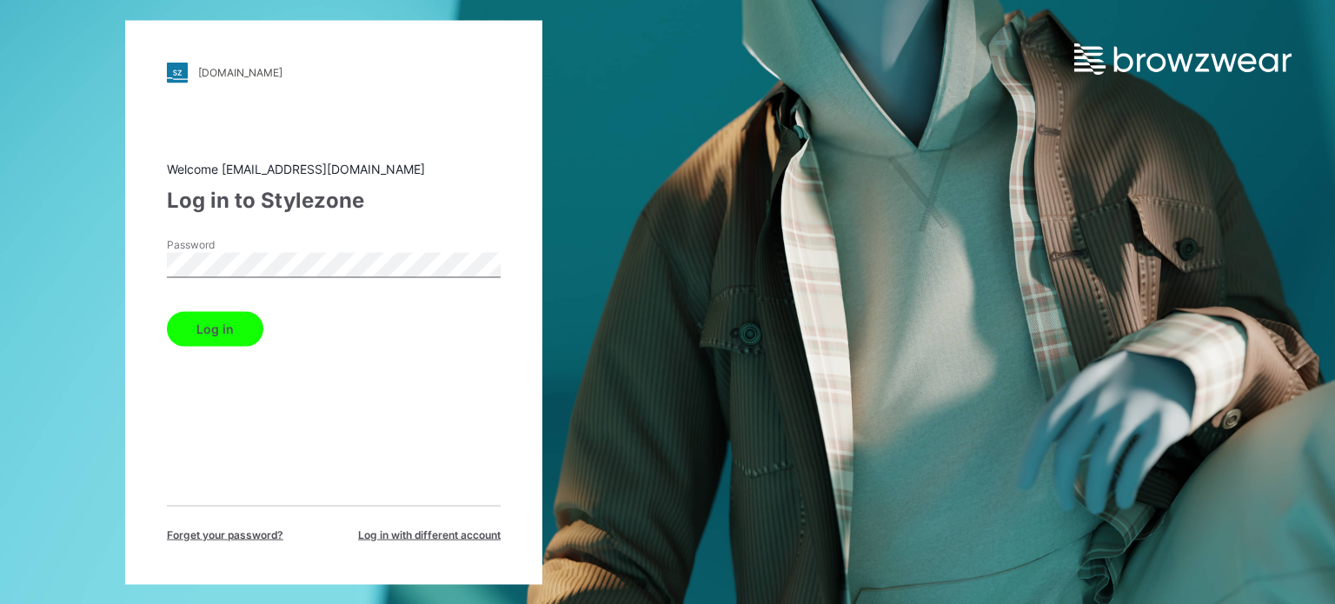
click at [216, 329] on button "Log in" at bounding box center [215, 328] width 96 height 35
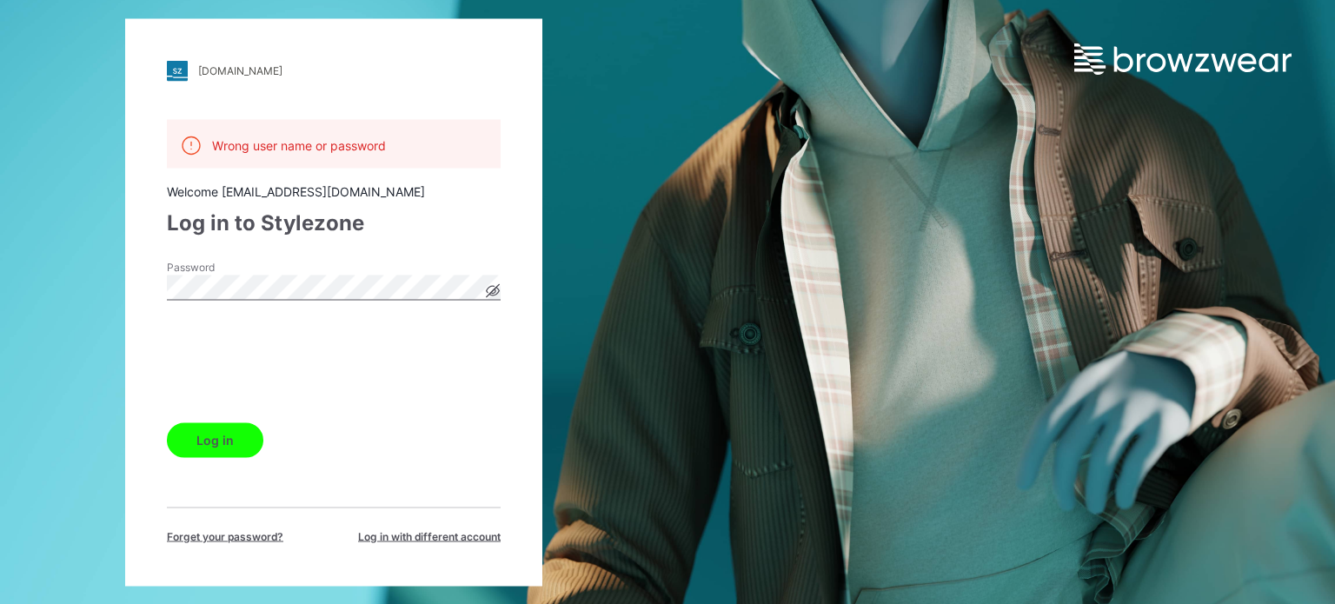
click at [235, 448] on button "Log in" at bounding box center [215, 439] width 96 height 35
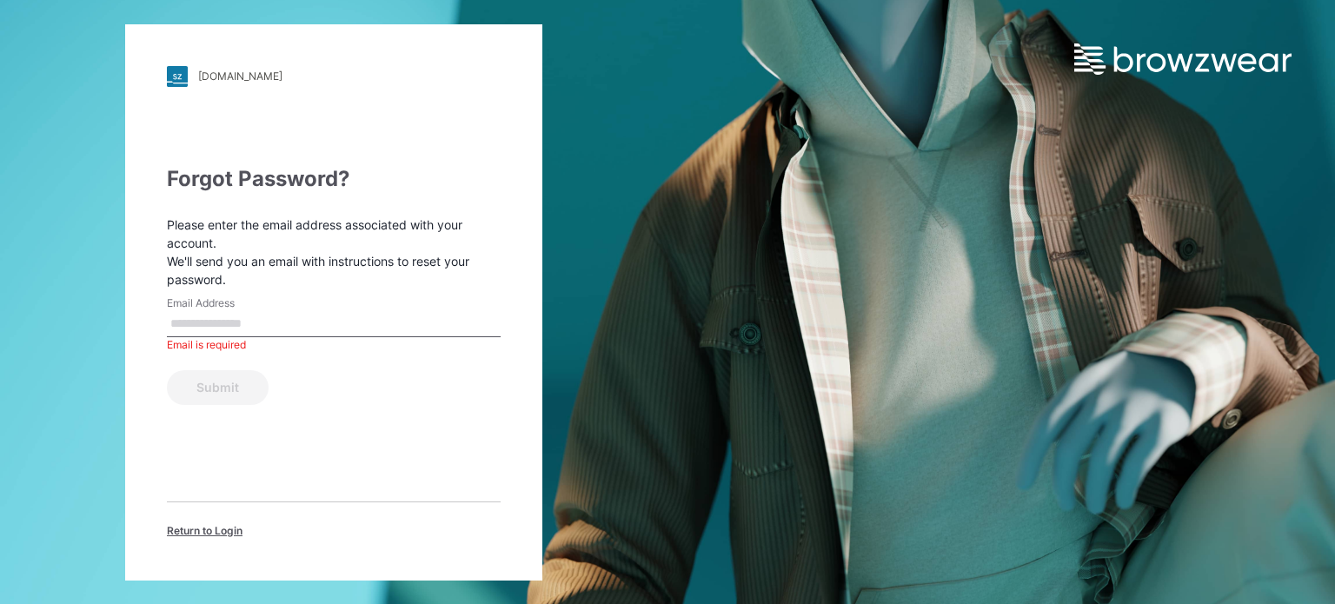
click at [247, 331] on input "Email Address" at bounding box center [334, 324] width 334 height 26
type input "**********"
click at [209, 390] on button "Submit" at bounding box center [218, 387] width 102 height 35
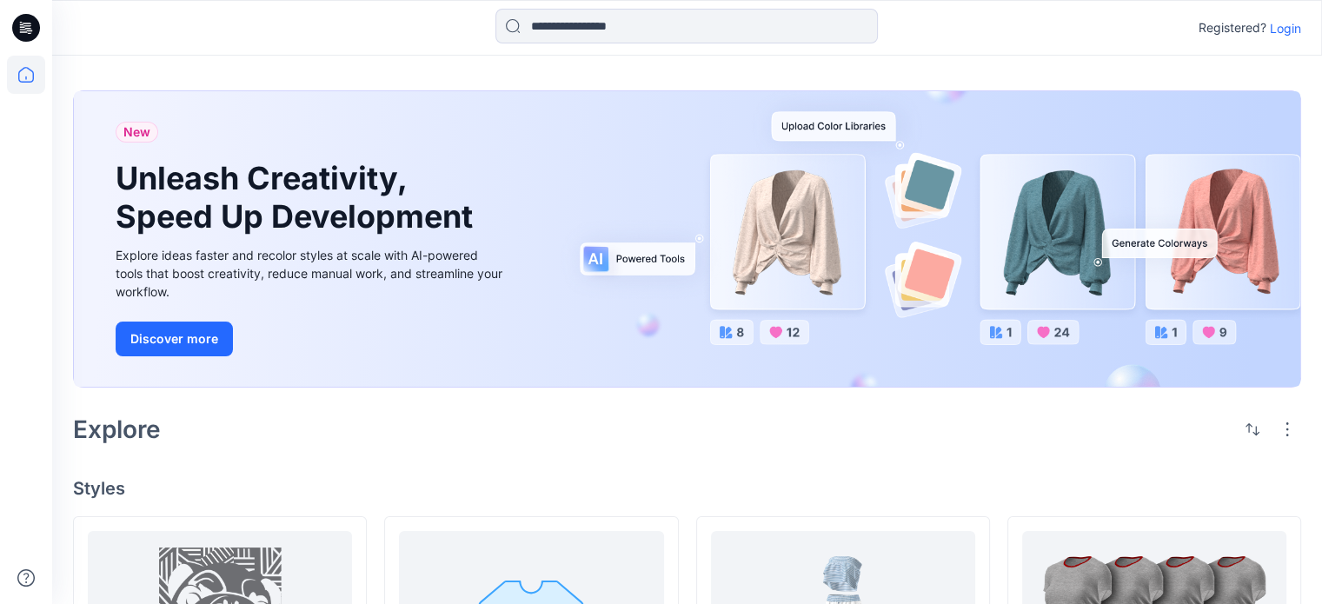
click at [1286, 35] on p "Login" at bounding box center [1285, 28] width 31 height 18
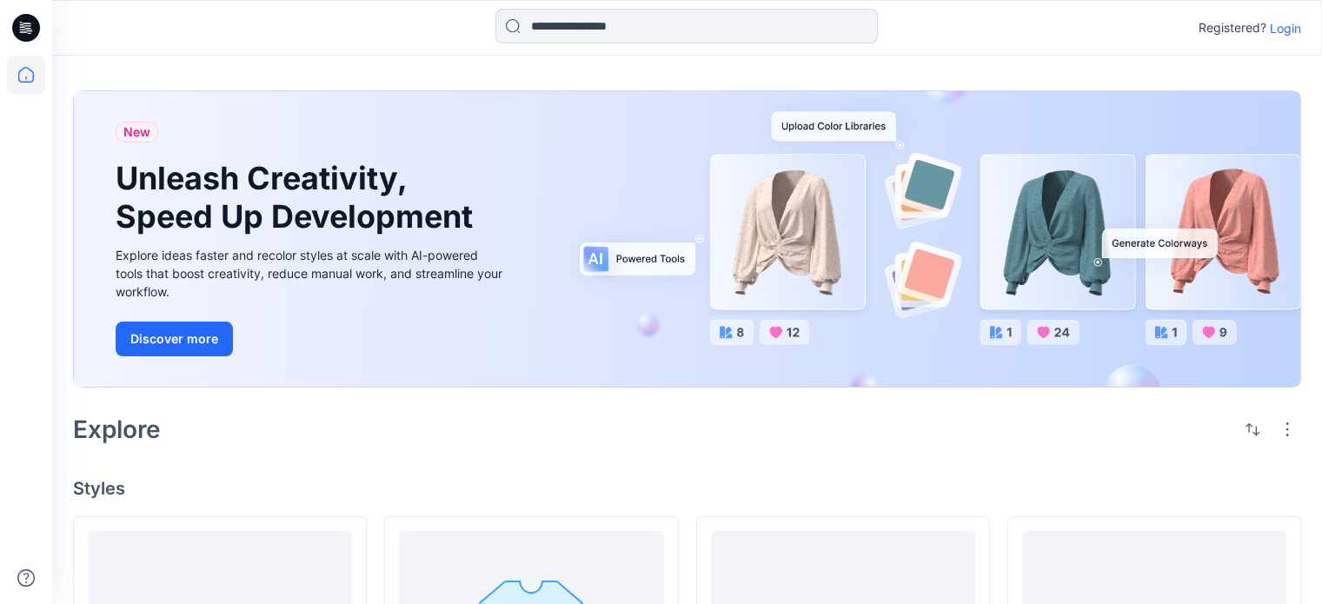
click at [1282, 34] on p "Login" at bounding box center [1285, 28] width 31 height 18
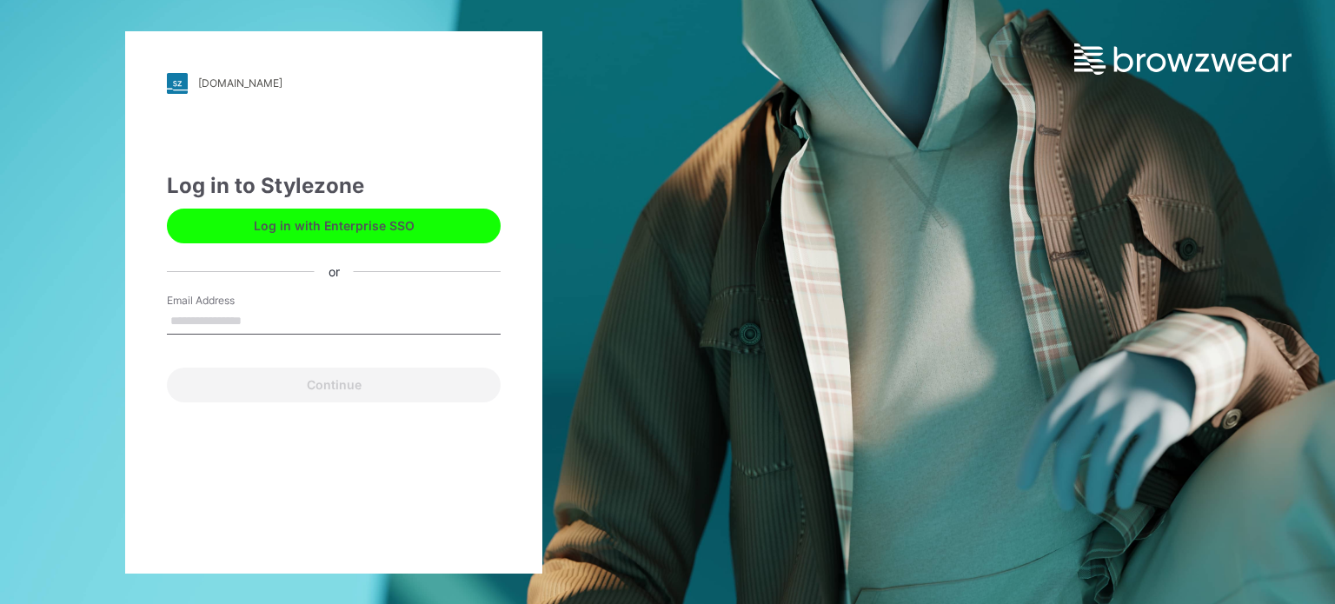
click at [262, 322] on input "Email Address" at bounding box center [334, 321] width 334 height 26
type input "**********"
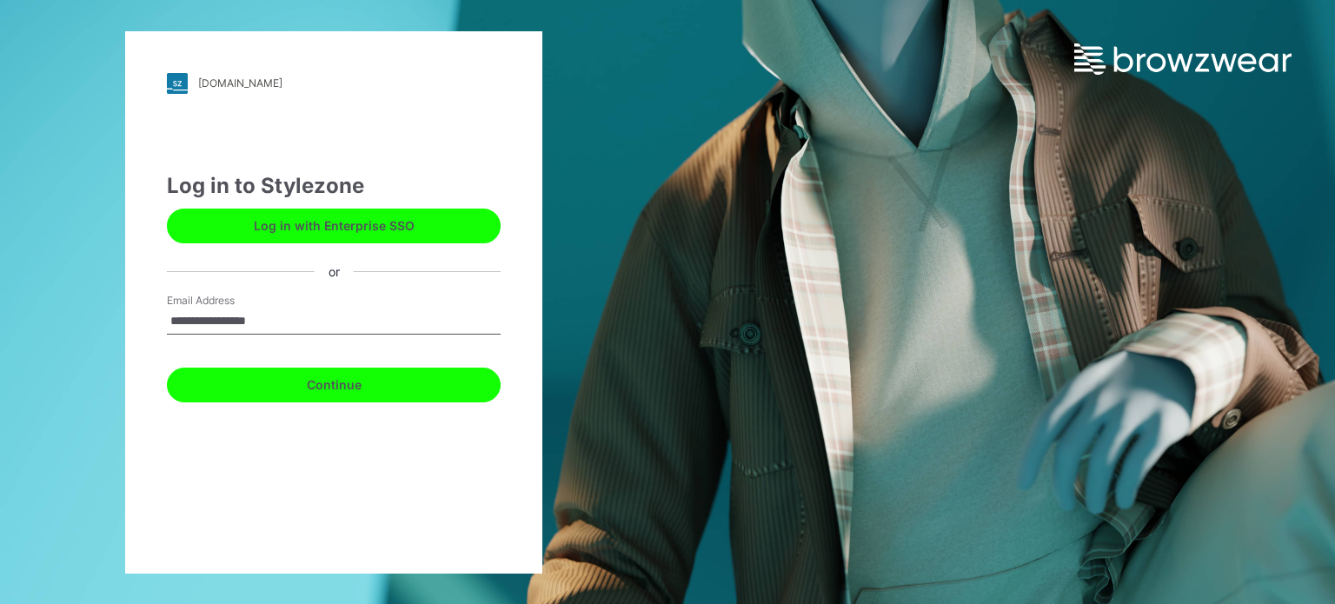
click at [286, 381] on button "Continue" at bounding box center [334, 385] width 334 height 35
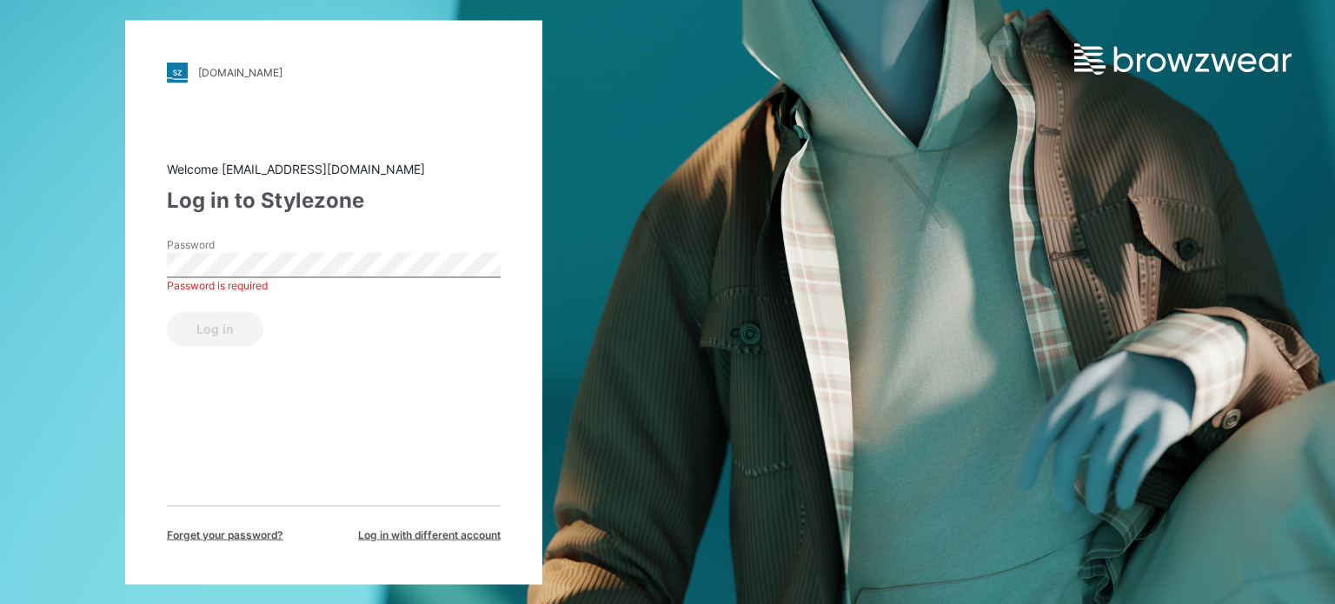
click at [400, 336] on div "Log in" at bounding box center [334, 325] width 334 height 42
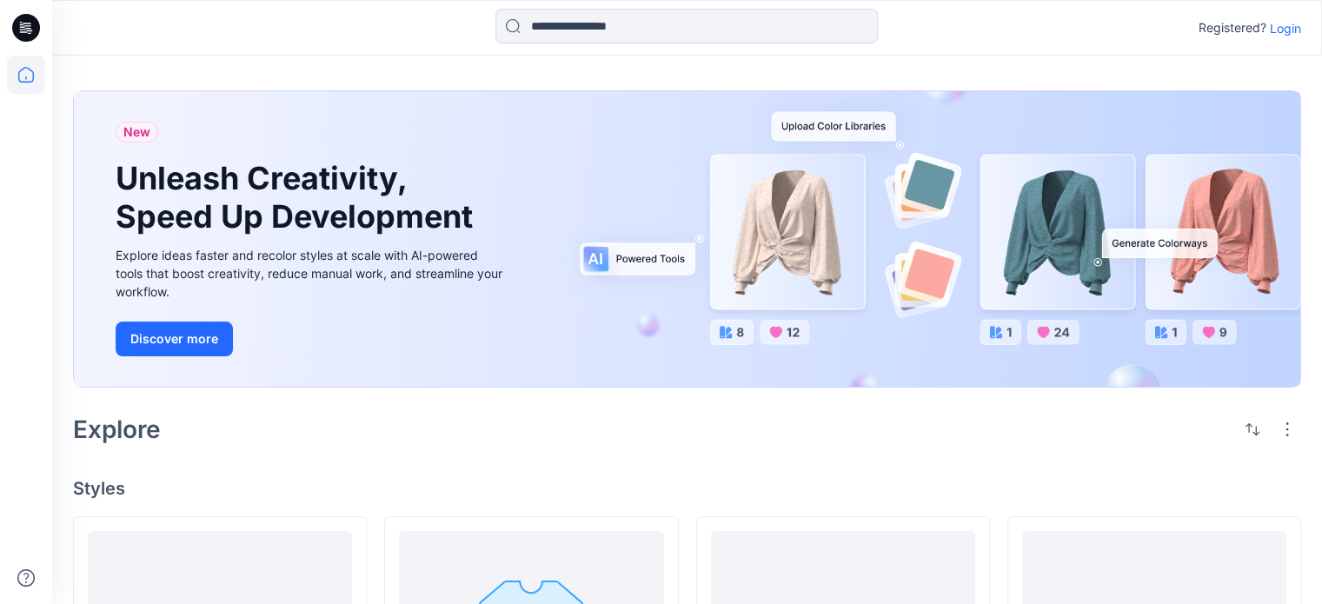
click at [1278, 31] on p "Login" at bounding box center [1285, 28] width 31 height 18
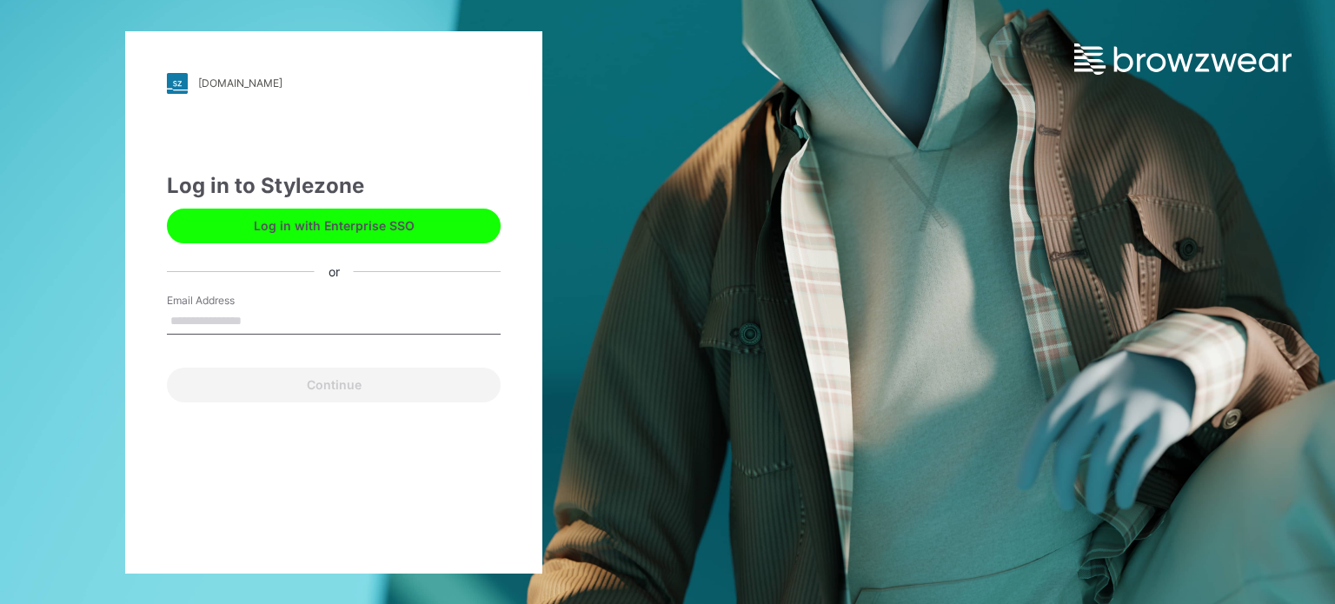
click at [291, 322] on input "Email Address" at bounding box center [334, 321] width 334 height 26
type input "**********"
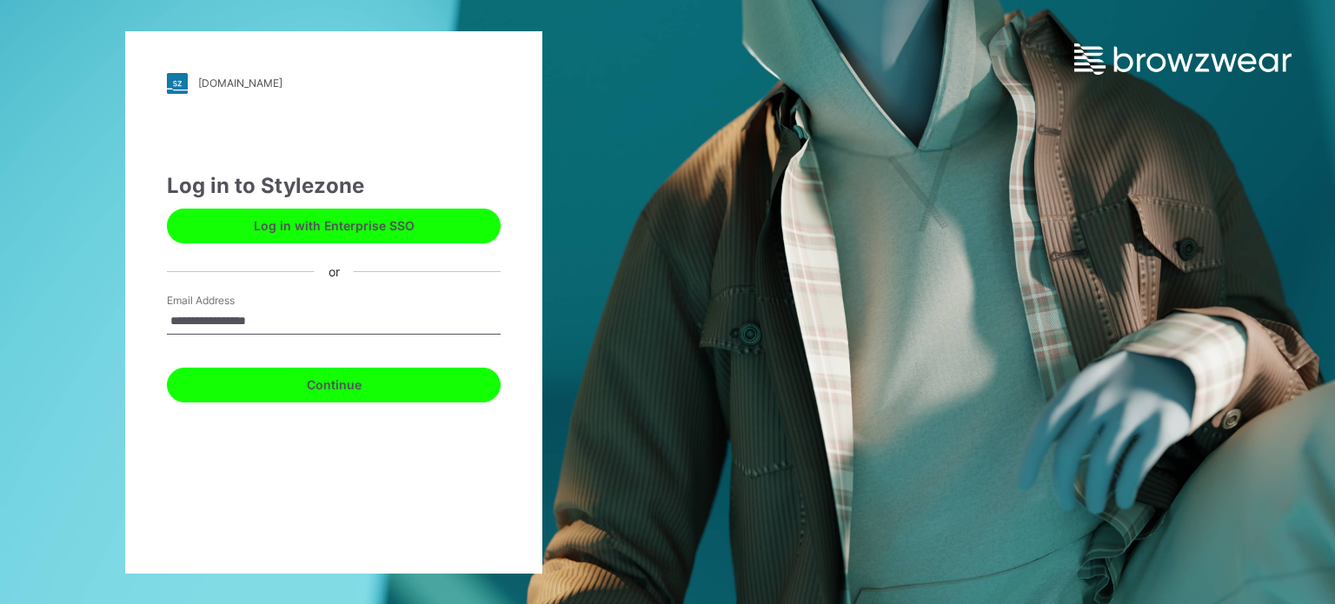
click at [297, 382] on button "Continue" at bounding box center [334, 385] width 334 height 35
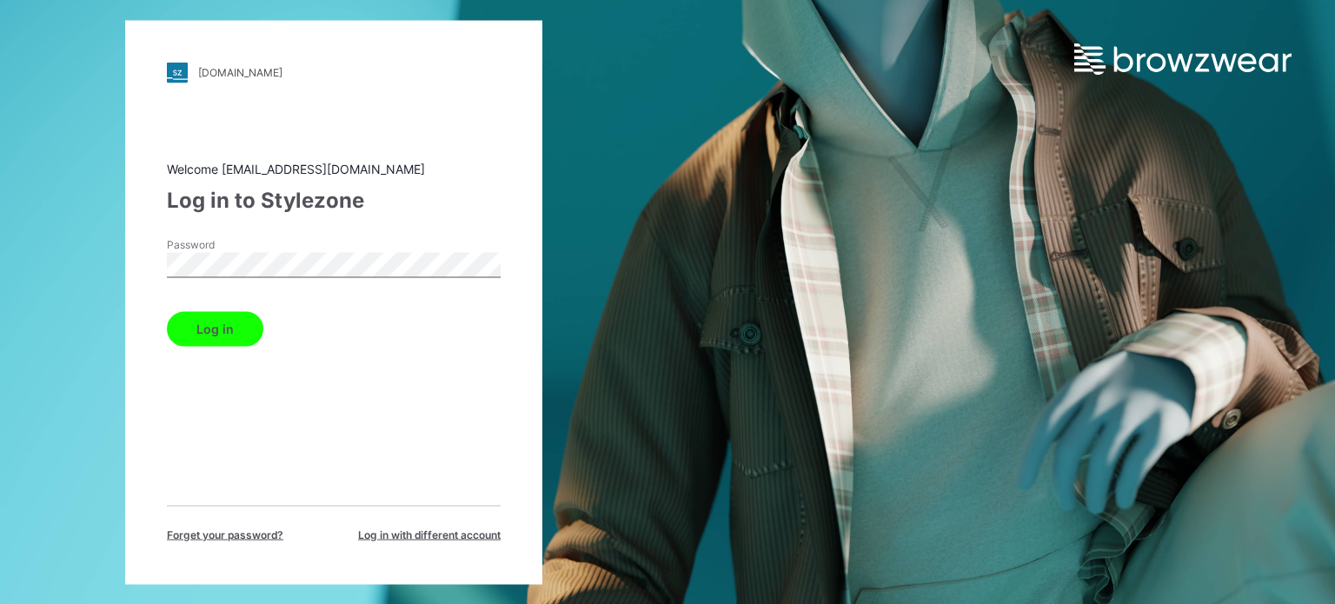
click at [216, 339] on button "Log in" at bounding box center [215, 328] width 96 height 35
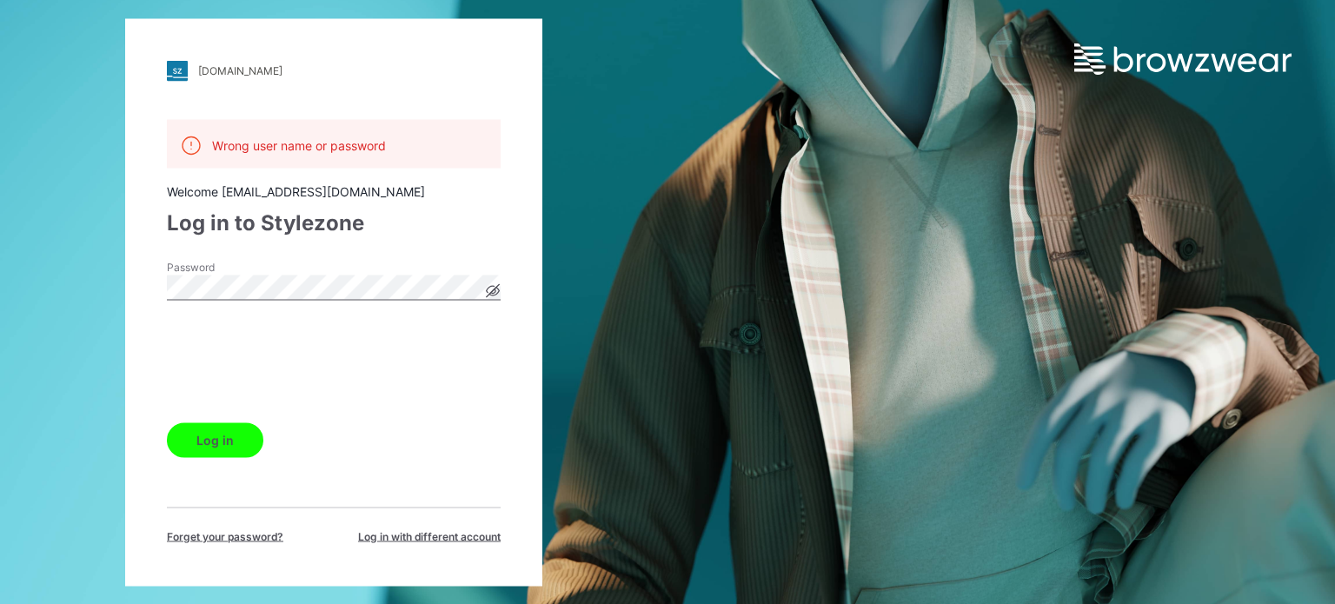
click at [204, 439] on button "Log in" at bounding box center [215, 439] width 96 height 35
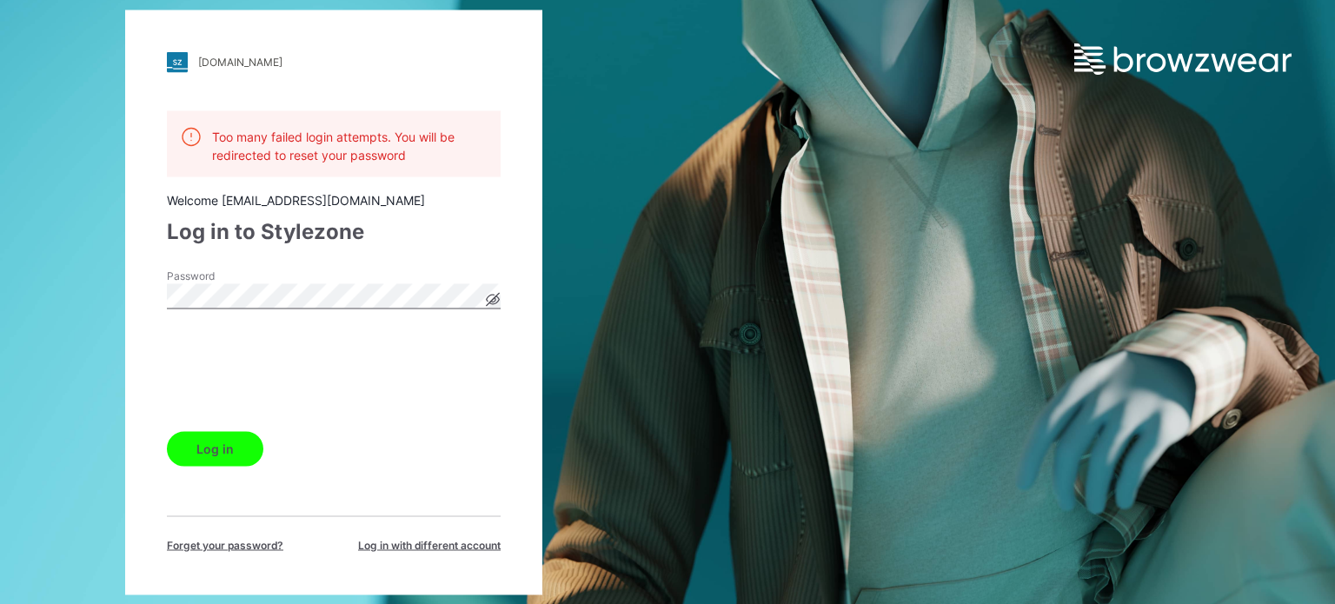
click at [209, 444] on button "Log in" at bounding box center [215, 448] width 96 height 35
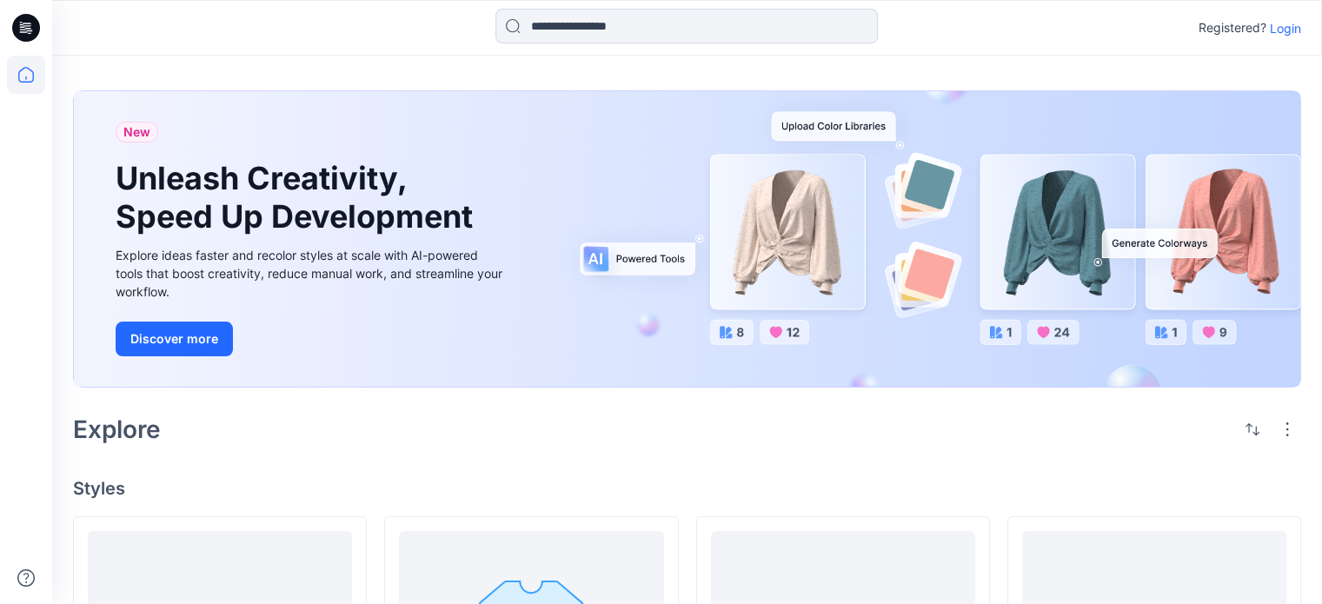
click at [1286, 27] on p "Login" at bounding box center [1285, 28] width 31 height 18
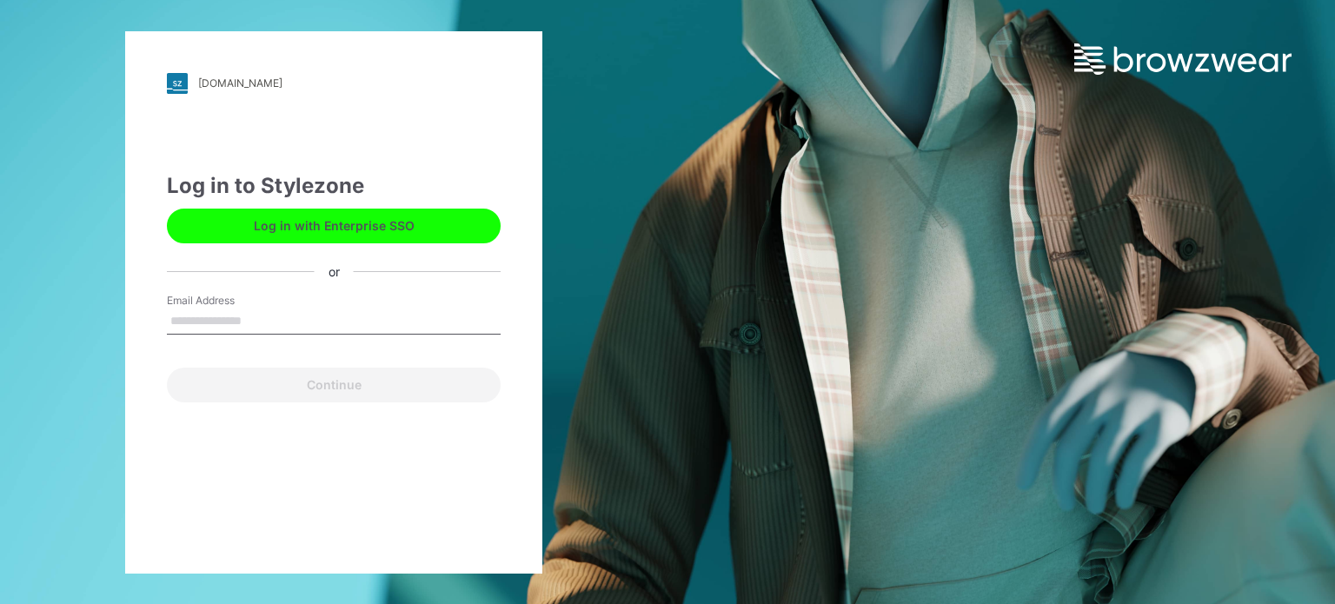
click at [299, 329] on input "Email Address" at bounding box center [334, 321] width 334 height 26
type input "**********"
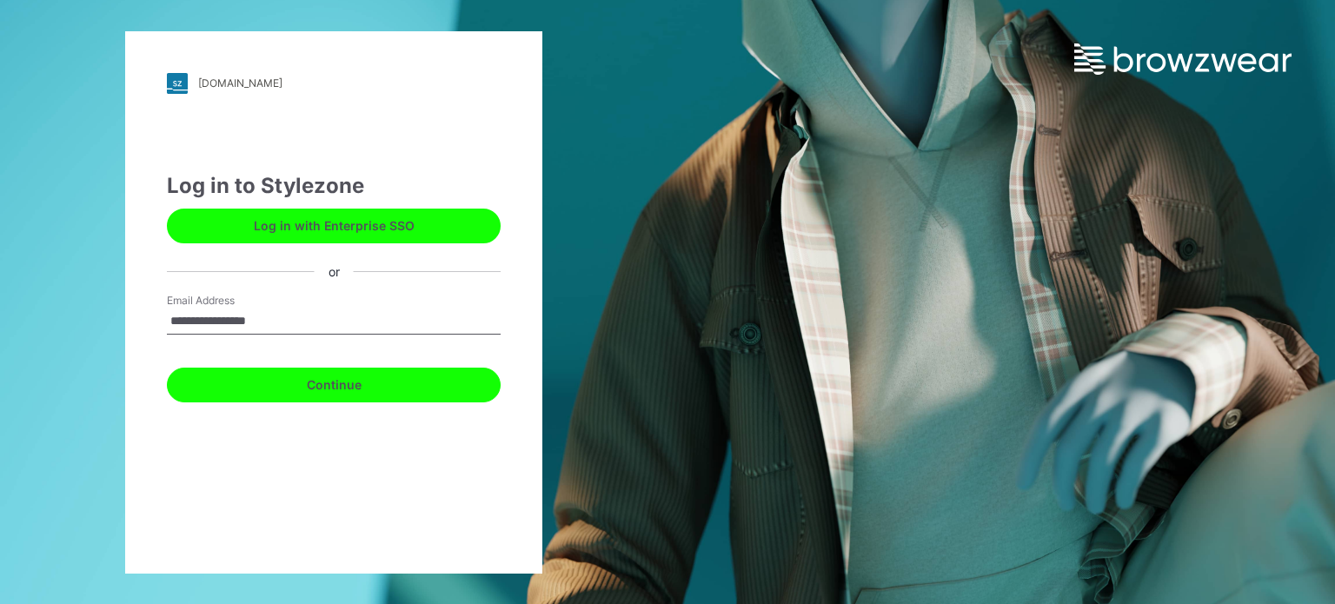
click at [319, 385] on button "Continue" at bounding box center [334, 385] width 334 height 35
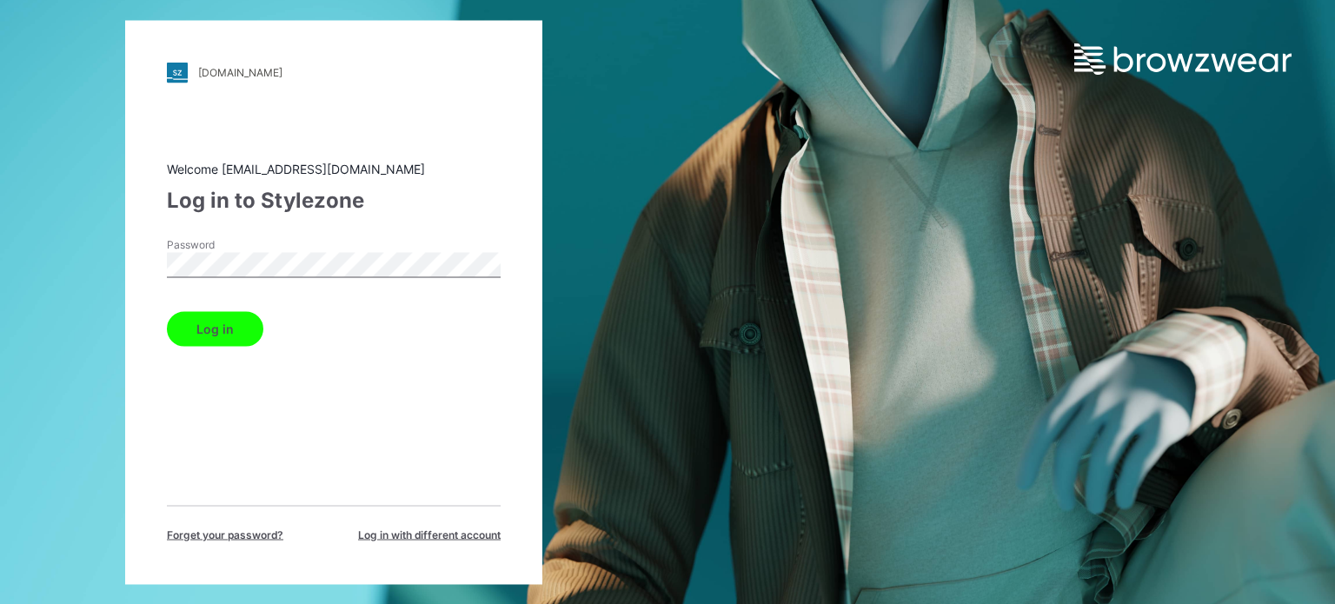
click at [226, 330] on button "Log in" at bounding box center [215, 328] width 96 height 35
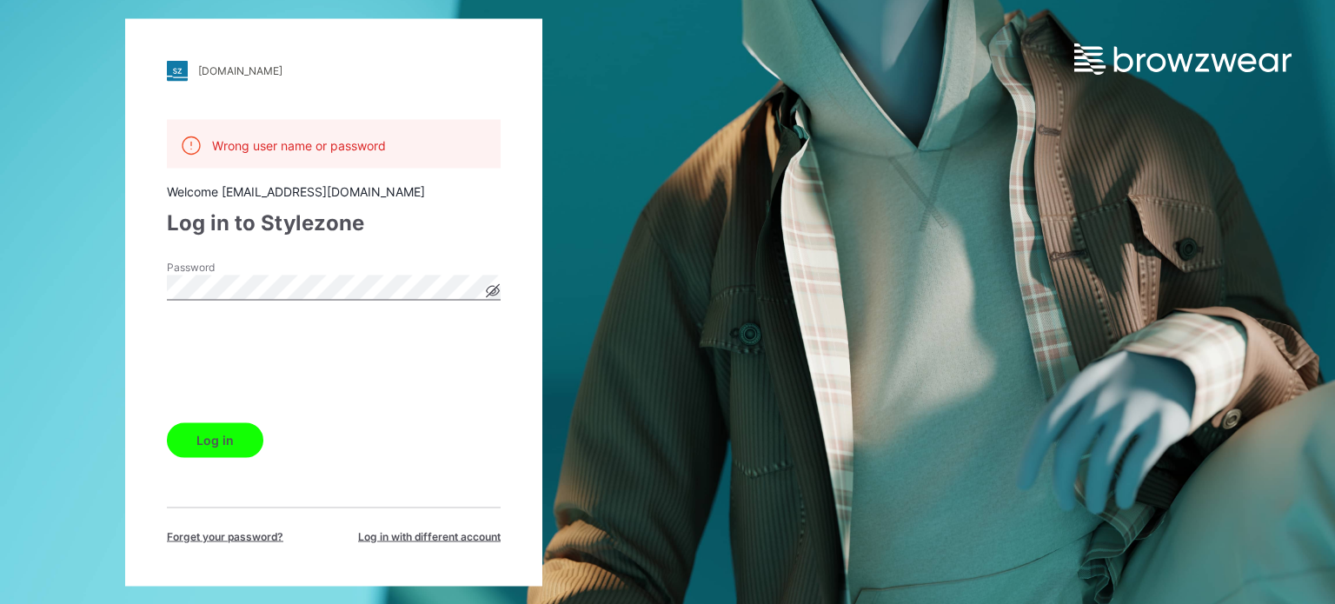
click at [492, 291] on g at bounding box center [493, 290] width 13 height 13
click at [212, 451] on button "Log in" at bounding box center [215, 439] width 96 height 35
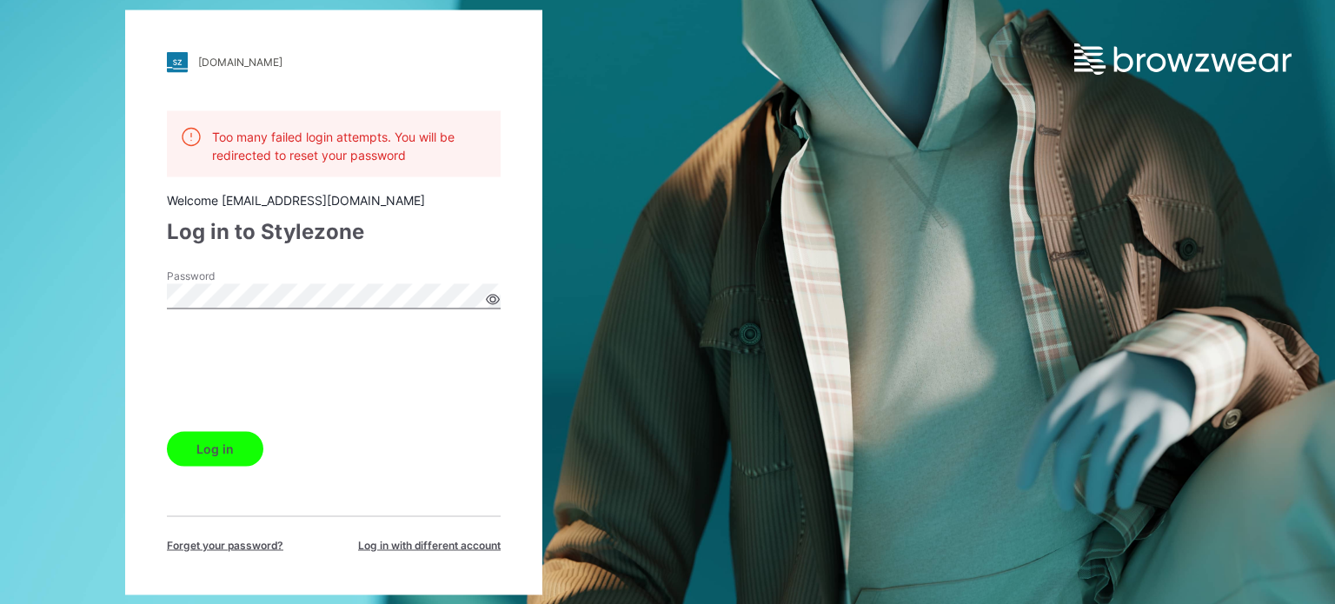
click at [229, 444] on button "Log in" at bounding box center [215, 448] width 96 height 35
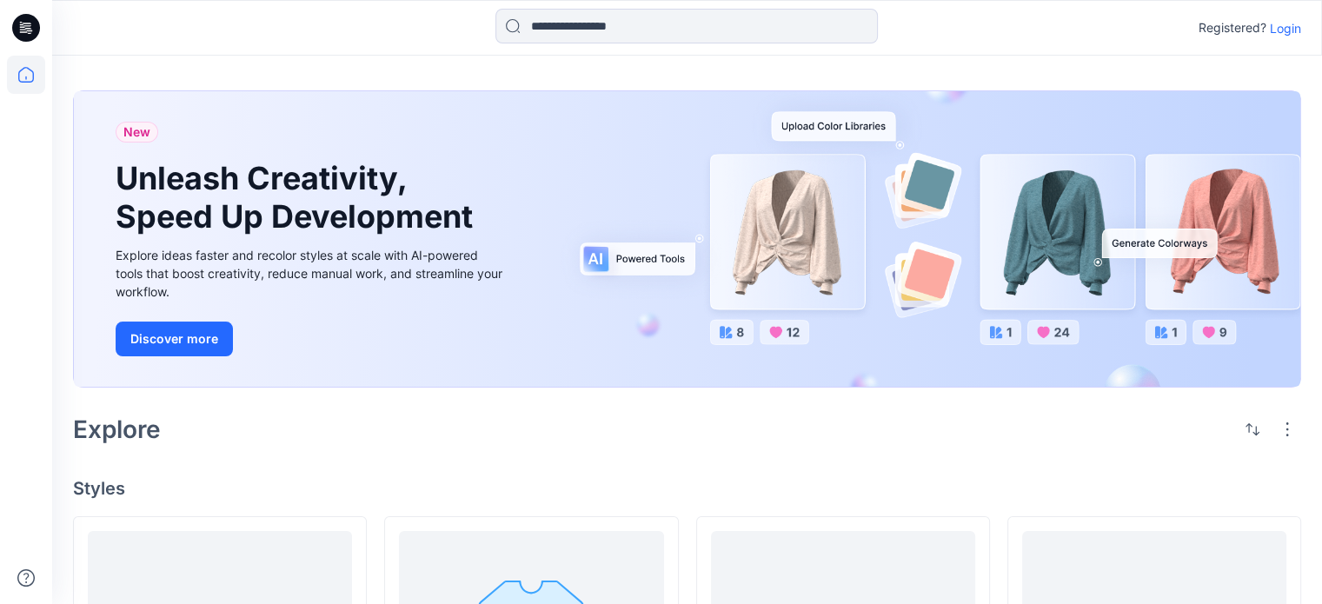
drag, startPoint x: 1281, startPoint y: 29, endPoint x: 1271, endPoint y: 36, distance: 12.4
click at [1280, 30] on p "Login" at bounding box center [1285, 28] width 31 height 18
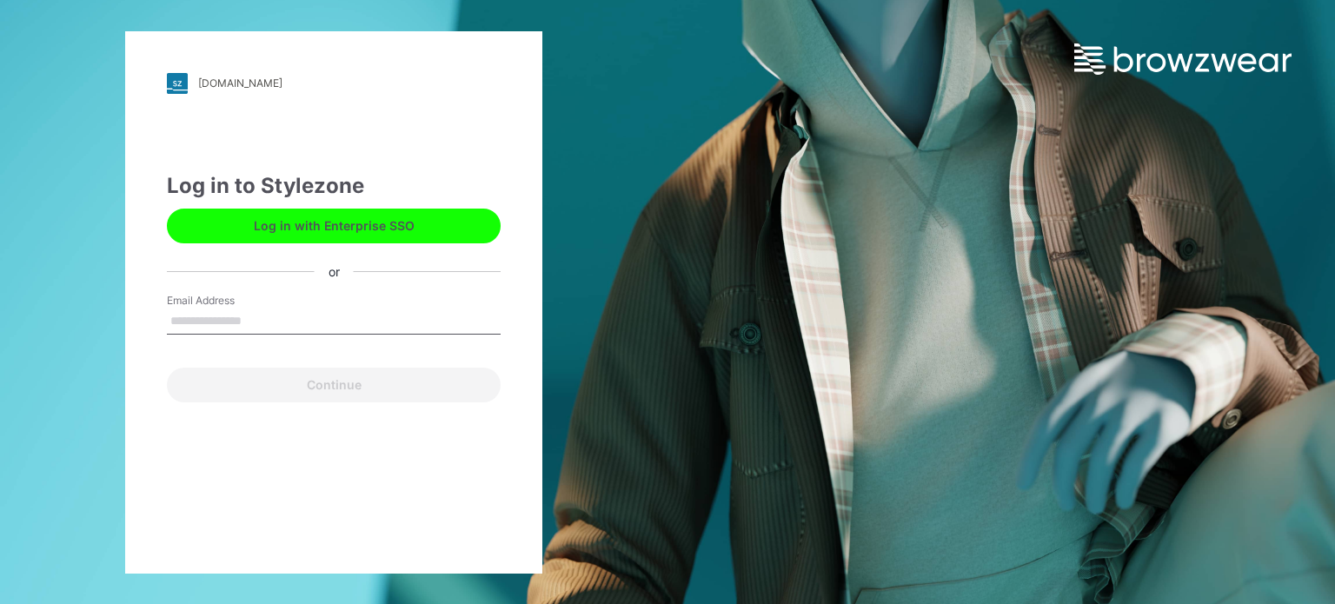
click at [361, 315] on input "Email Address" at bounding box center [334, 321] width 334 height 26
type input "**********"
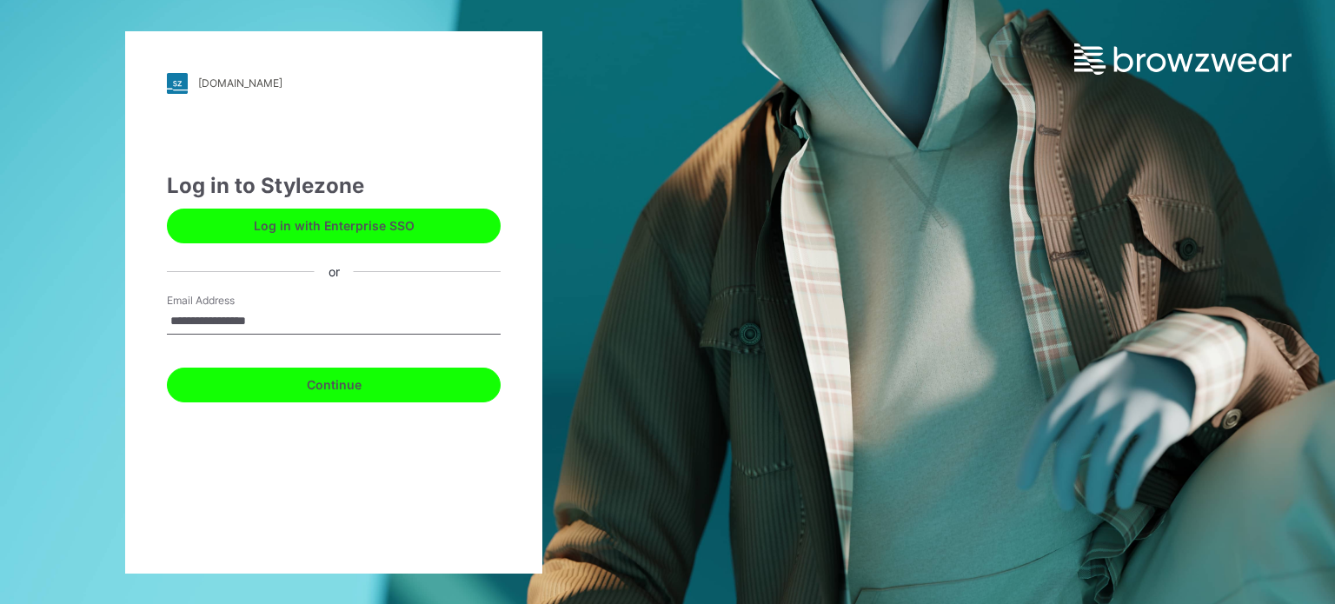
click at [338, 377] on button "Continue" at bounding box center [334, 385] width 334 height 35
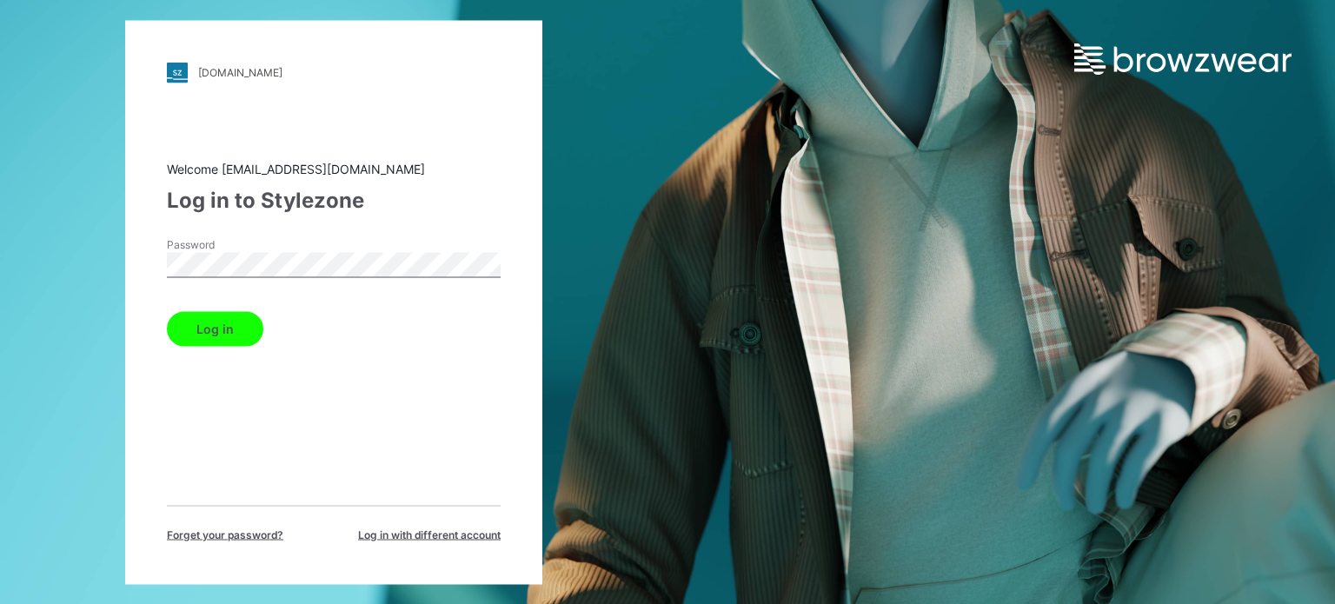
click at [241, 323] on button "Log in" at bounding box center [215, 328] width 96 height 35
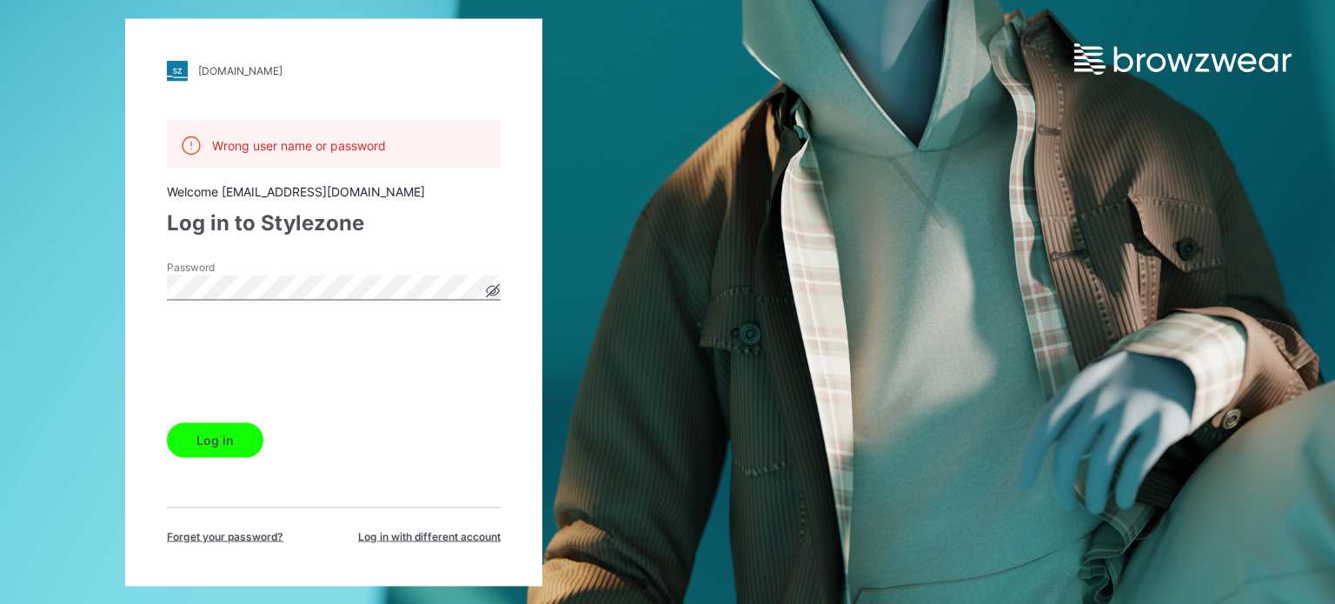
click at [497, 291] on icon at bounding box center [493, 291] width 13 height 10
click at [497, 292] on icon at bounding box center [493, 291] width 13 height 10
click at [196, 444] on button "Log in" at bounding box center [215, 439] width 96 height 35
